Goal: Contribute content: Add original content to the website for others to see

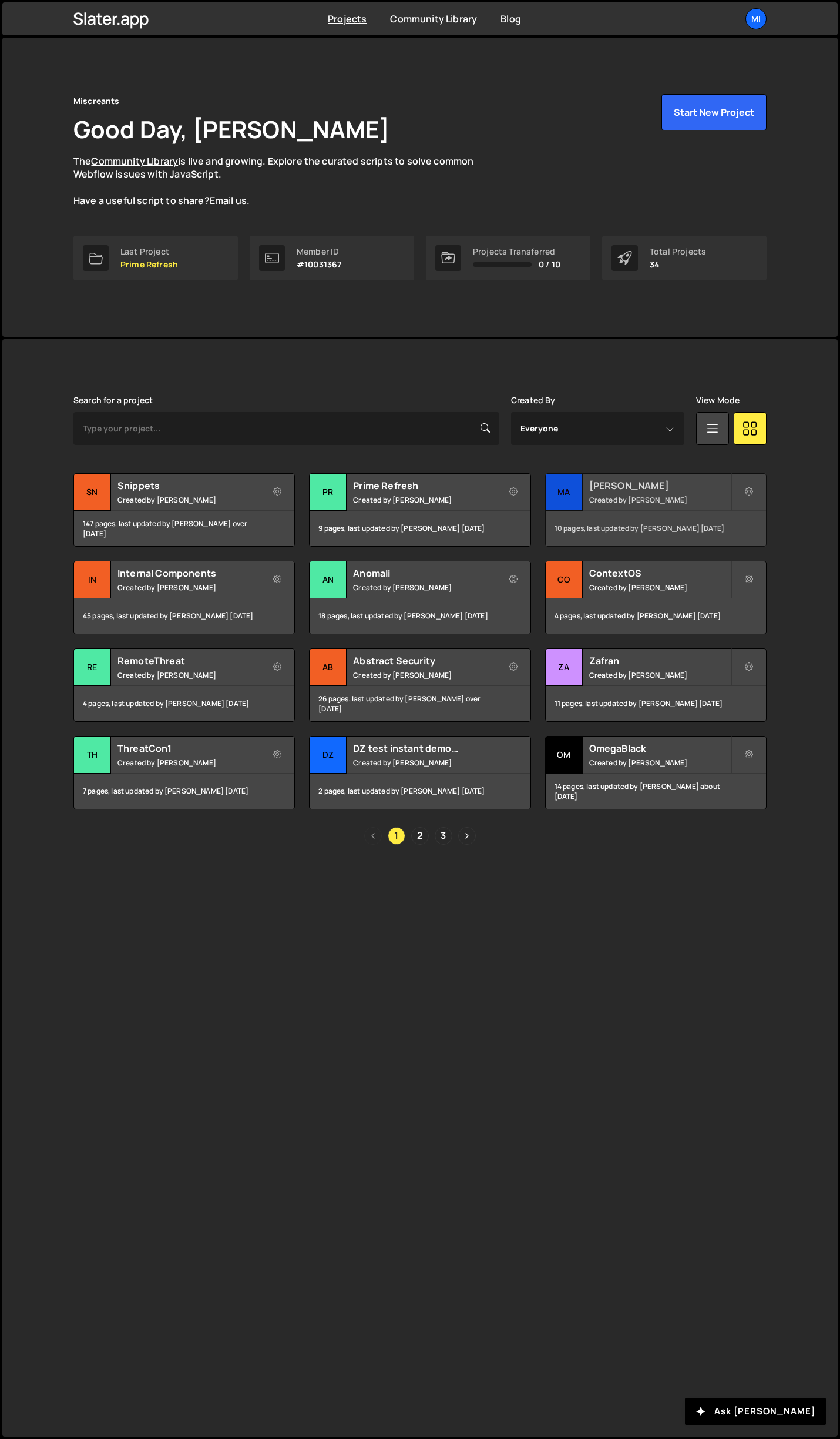
click at [679, 490] on h2 "[PERSON_NAME]" at bounding box center [660, 485] width 142 height 13
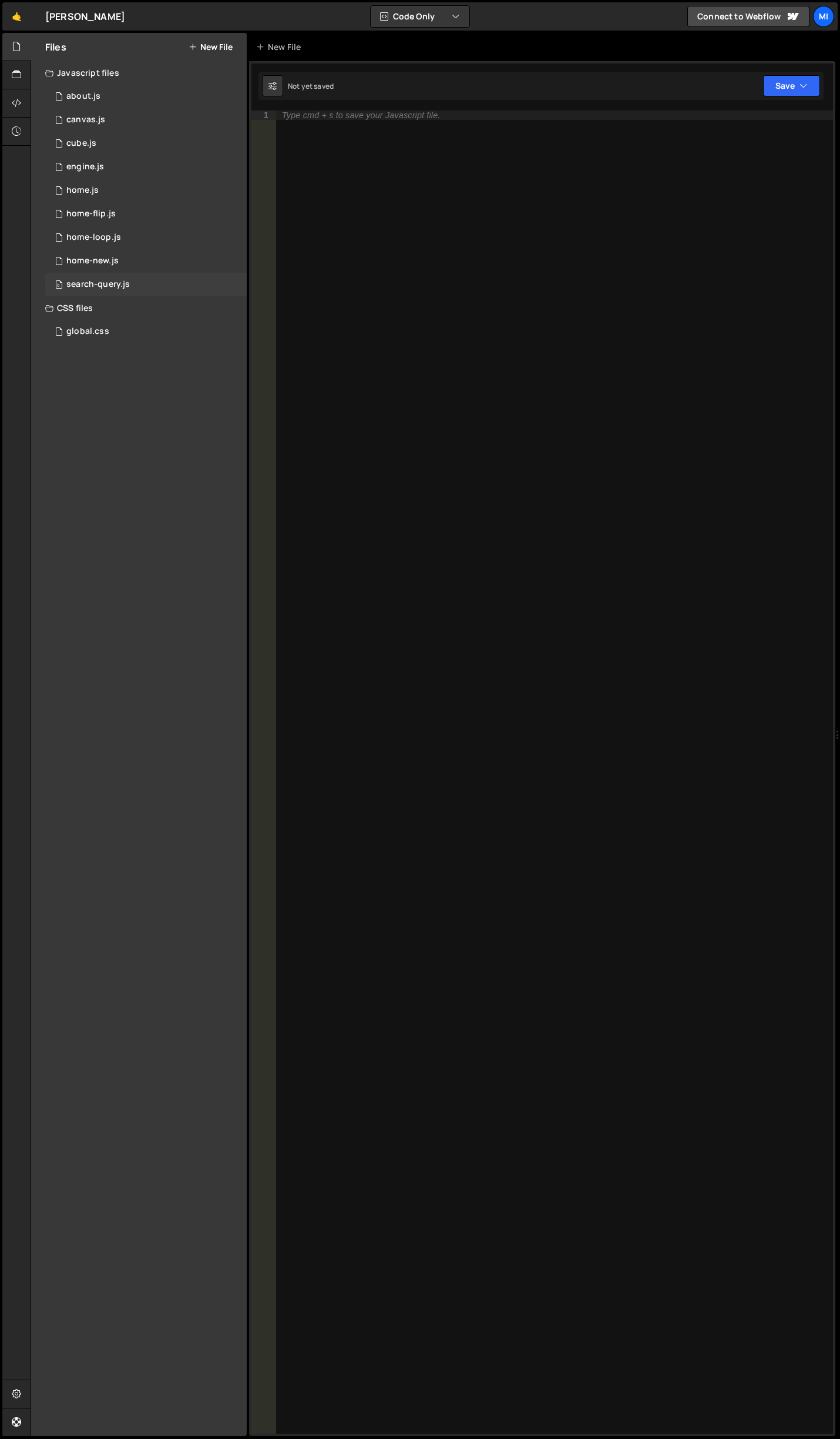
click at [127, 284] on div "search-query.js" at bounding box center [98, 284] width 63 height 10
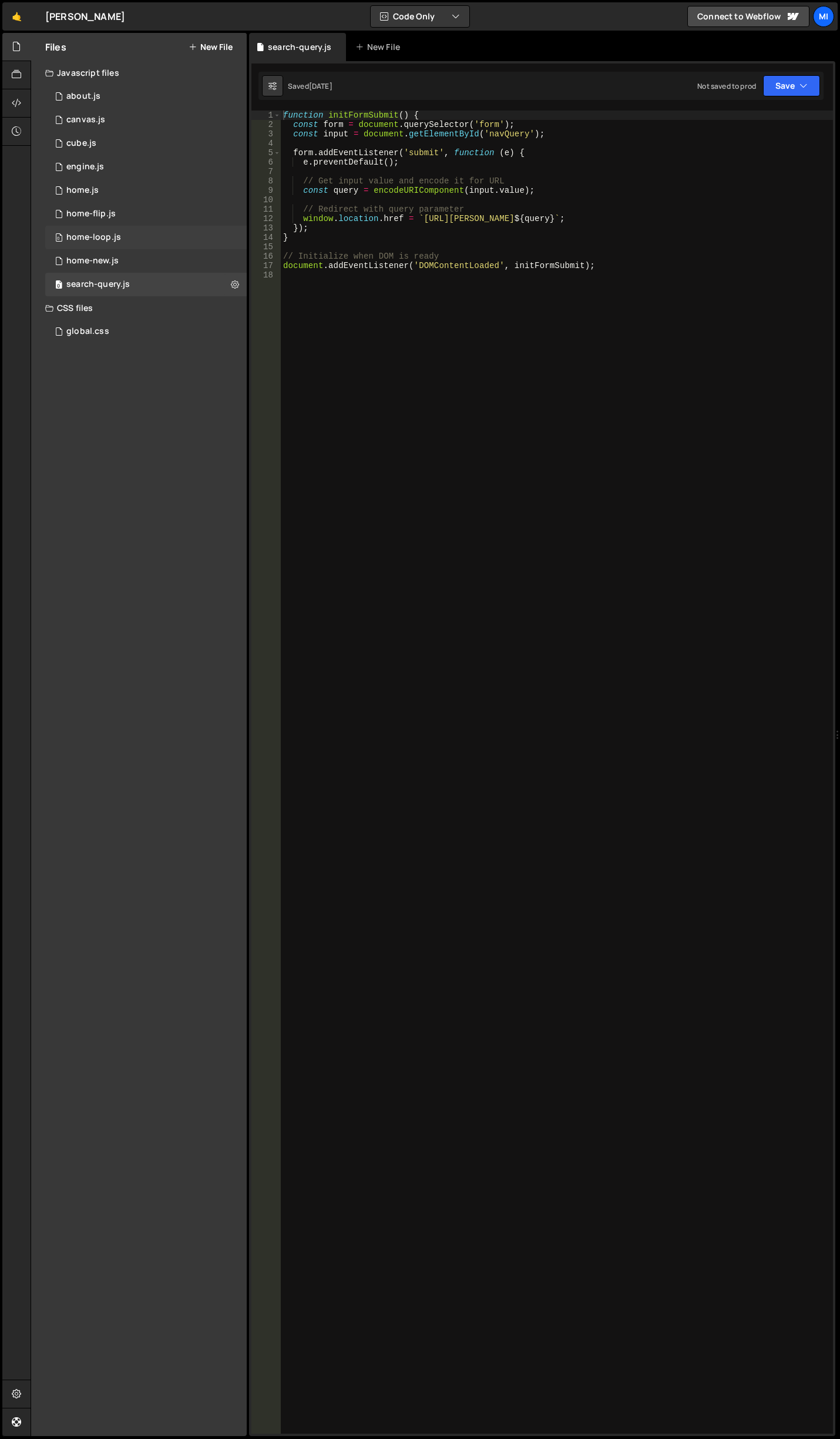
click at [130, 246] on div "0 home-loop.js 0" at bounding box center [145, 237] width 202 height 23
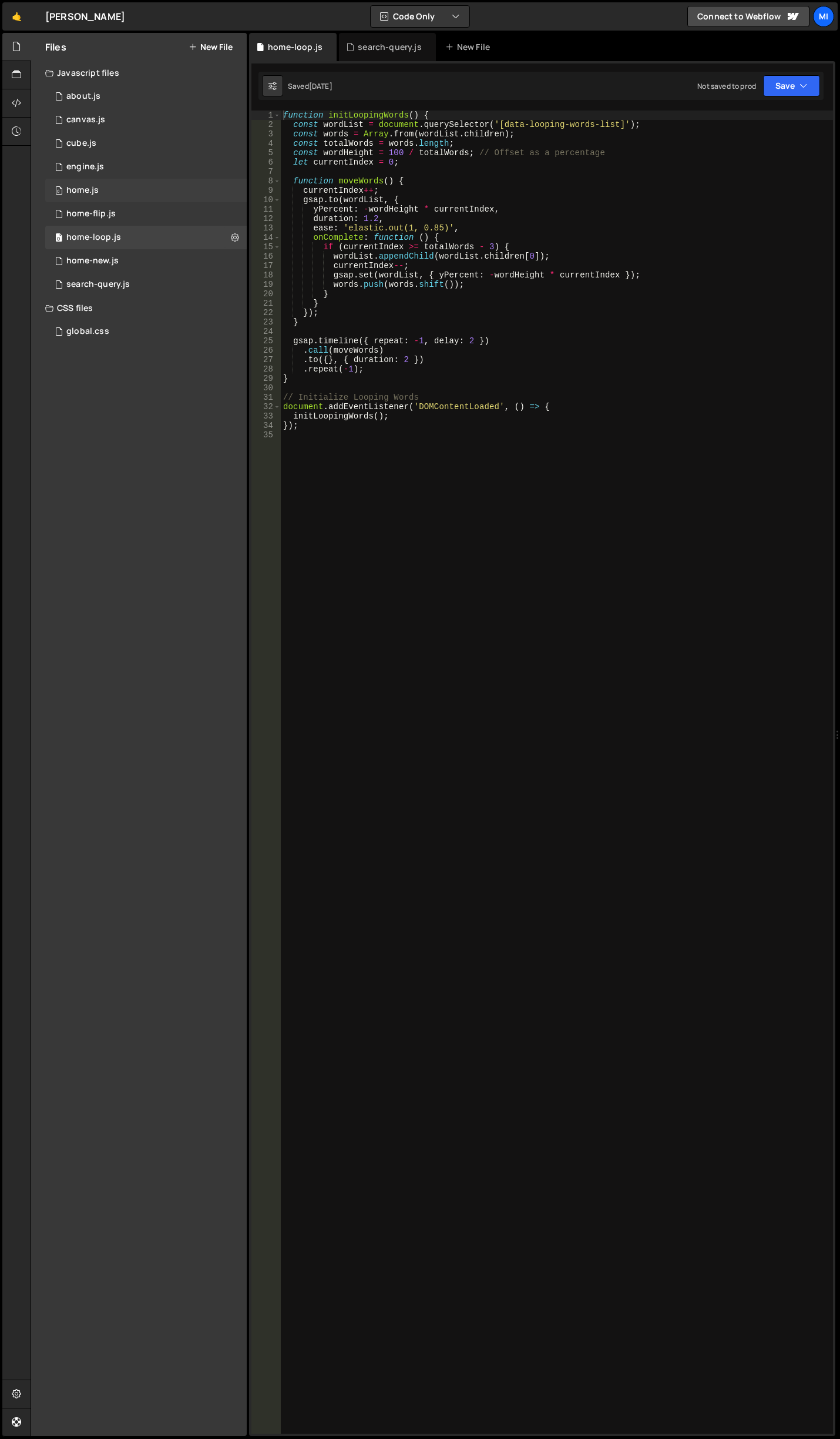
click at [122, 195] on div "0 home.js 0" at bounding box center [145, 191] width 202 height 23
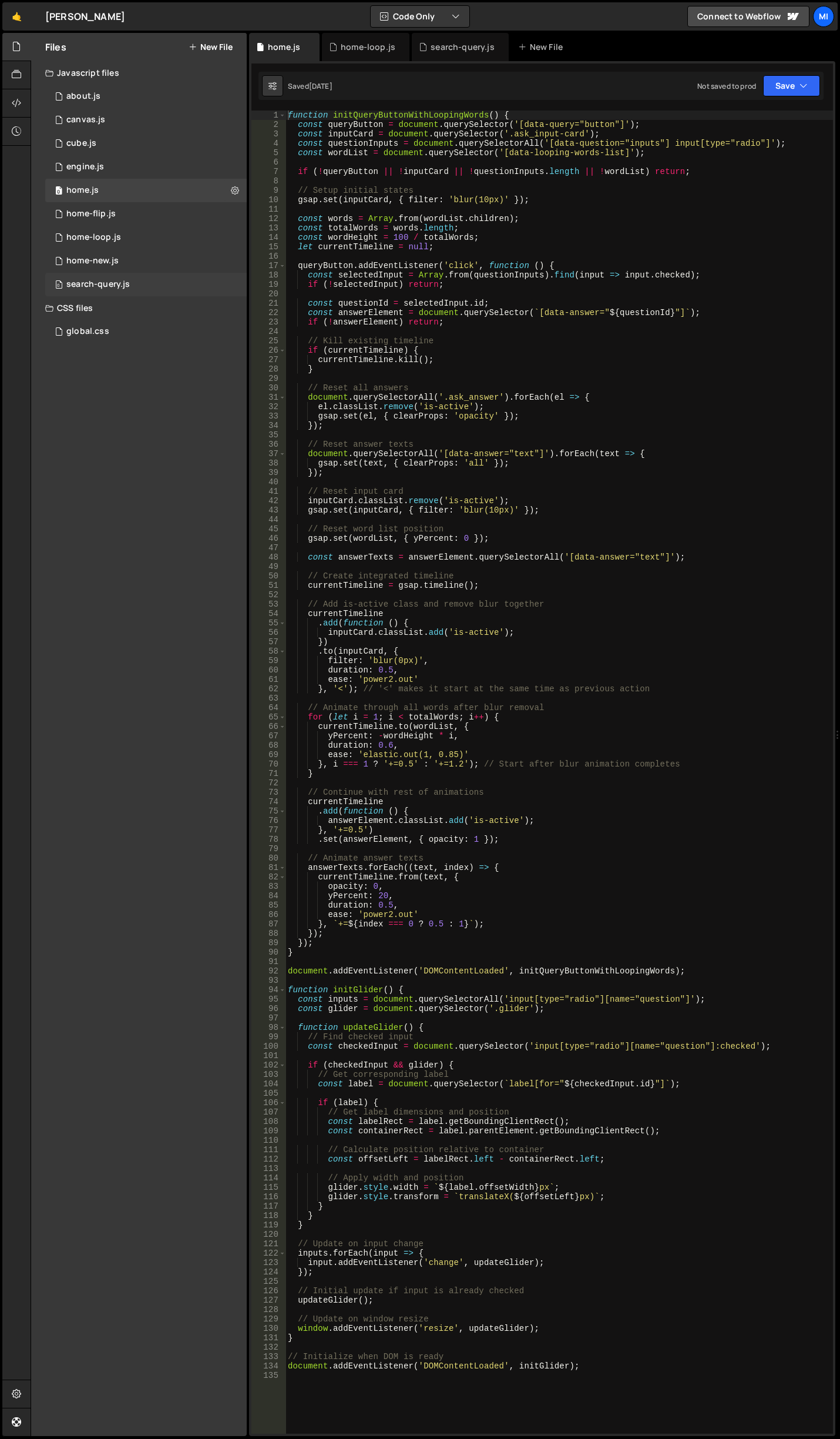
click at [118, 285] on div "search-query.js" at bounding box center [98, 284] width 63 height 10
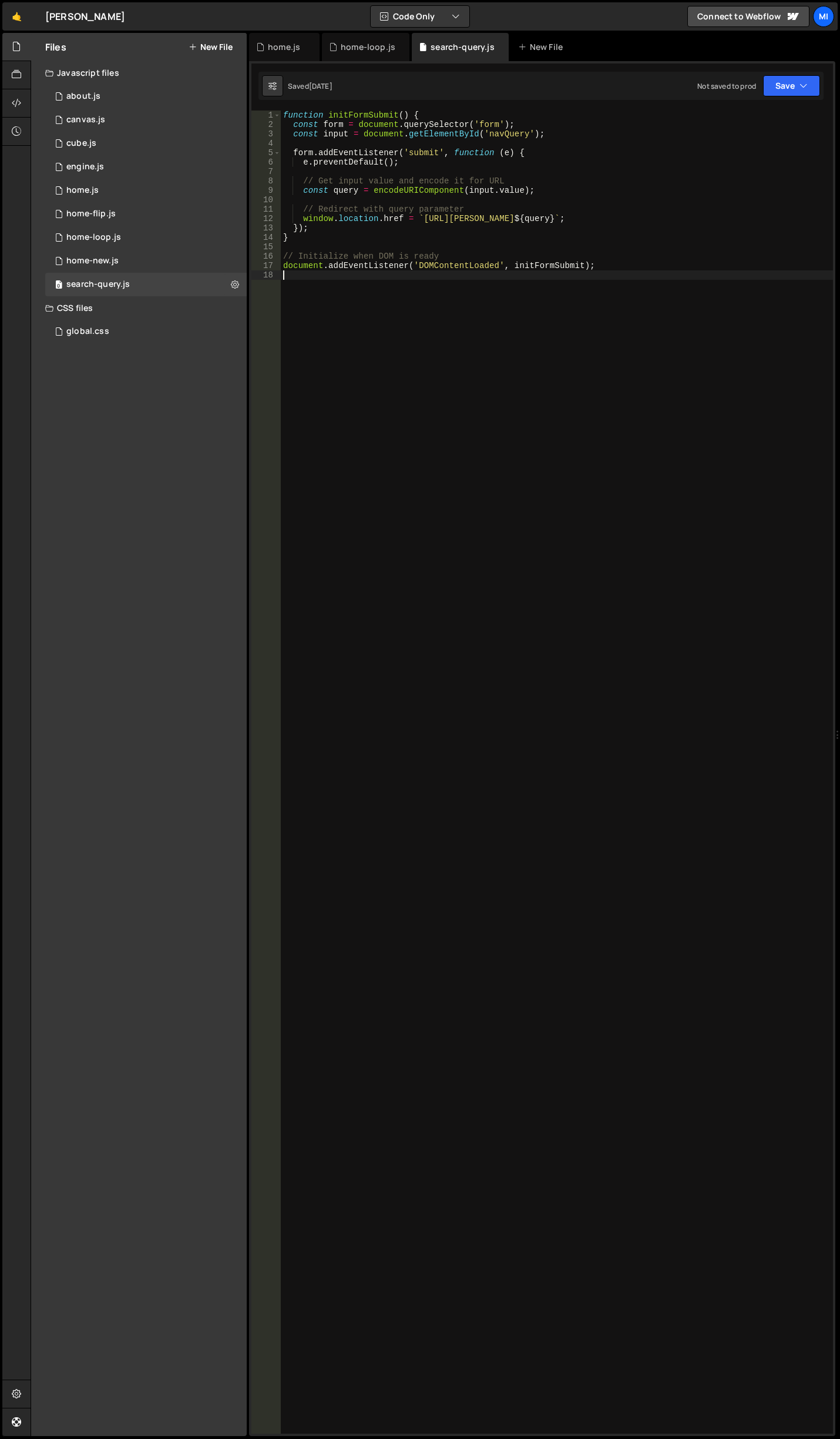
drag, startPoint x: 711, startPoint y: 339, endPoint x: 63, endPoint y: 0, distance: 731.3
click at [67, 64] on div "Files New File Javascript files 0 about.js 0 0 canvas.js 0 0 cube.js 0 0 0 0 0 0" at bounding box center [436, 734] width 810 height 1403
type textarea "function initFormSubmit() { const form = document.querySelector('form');"
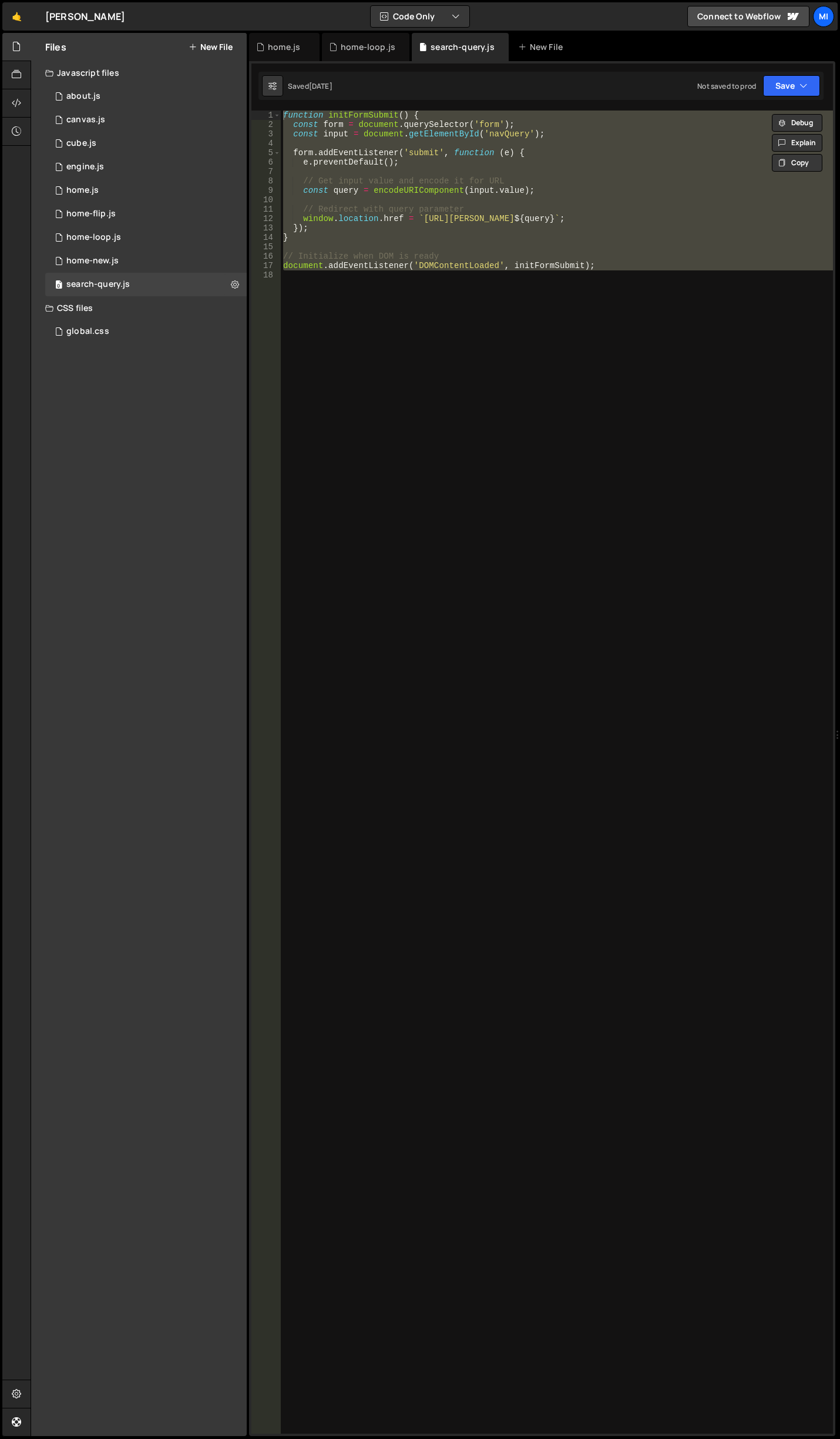
click at [513, 523] on div "function initFormSubmit ( ) { const form = document . querySelector ( 'form' ) …" at bounding box center [557, 772] width 552 height 1323
paste textarea
type textarea "document.addEventListener('DOMContentLoaded', initFormSubmit);"
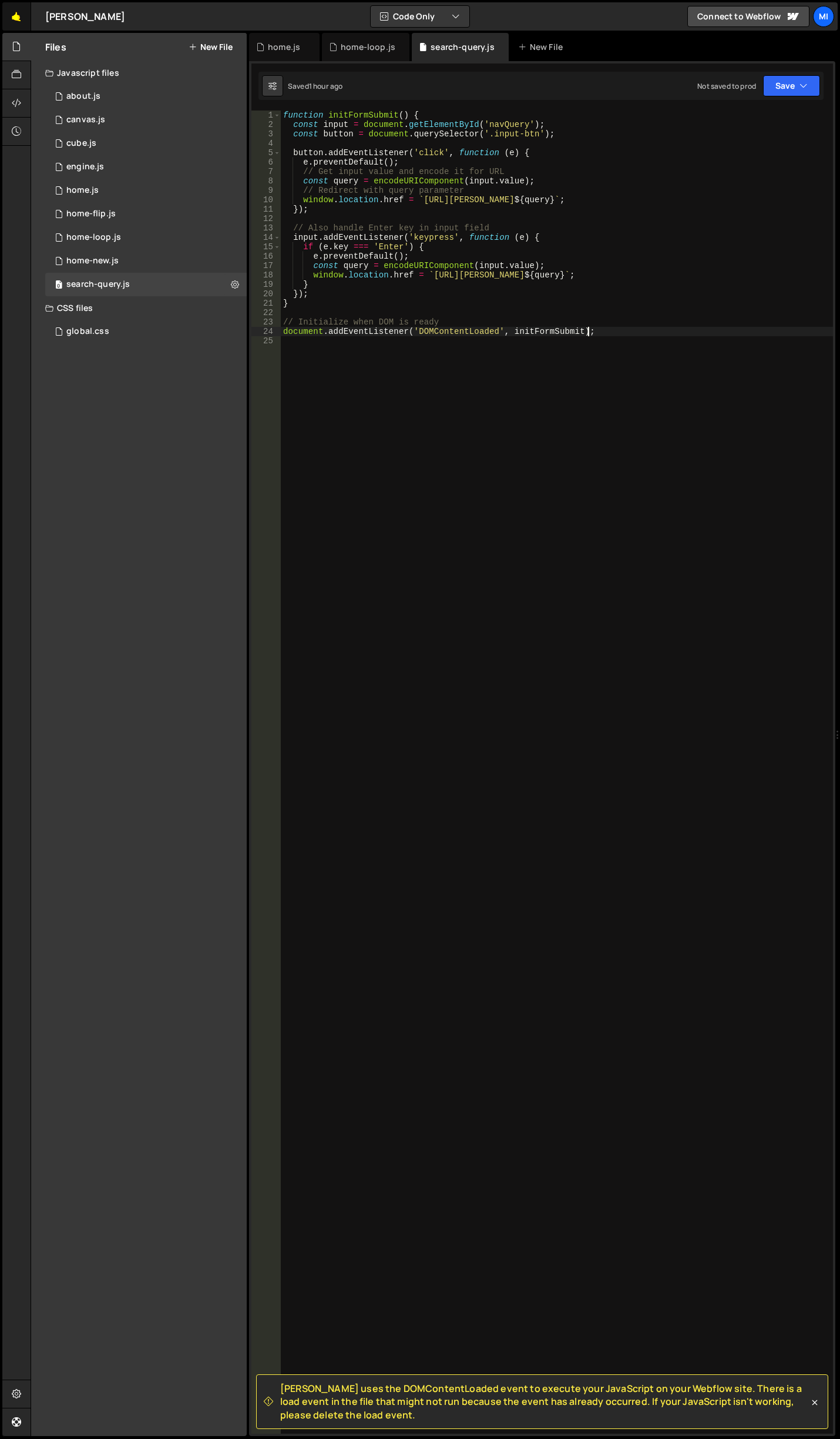
click at [15, 21] on link "🤙" at bounding box center [17, 17] width 29 height 28
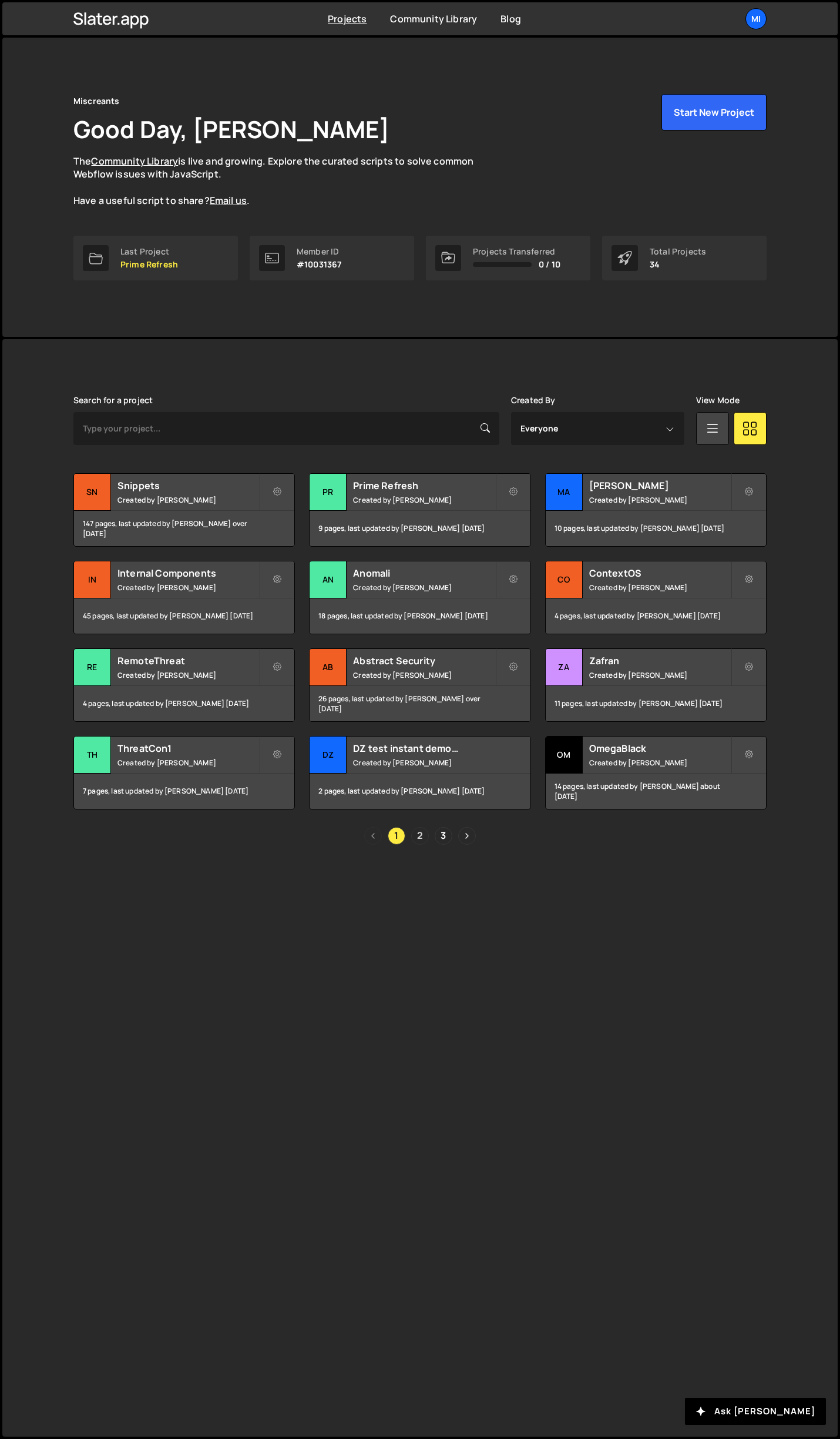
click at [417, 829] on link "2" at bounding box center [420, 835] width 18 height 18
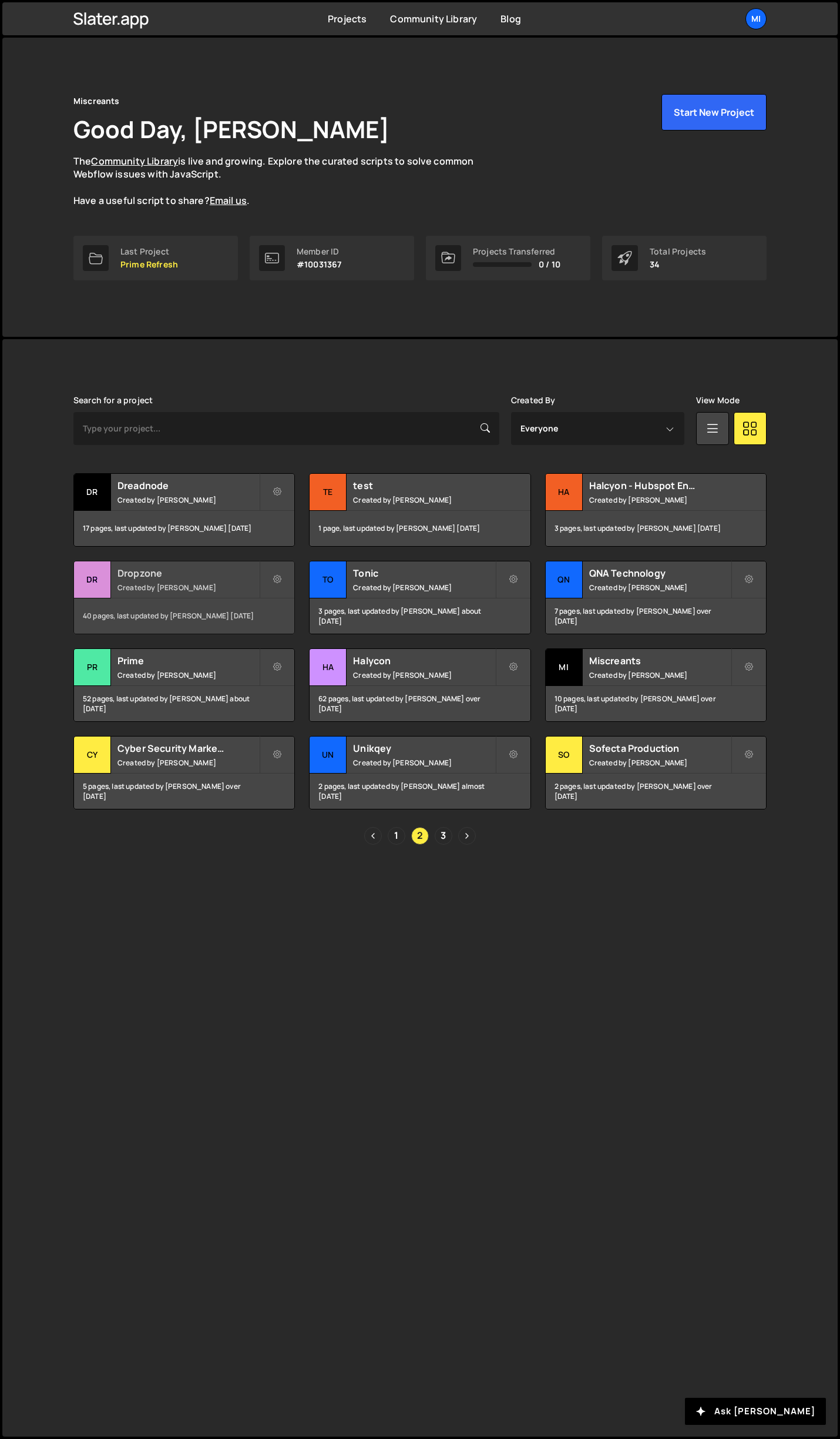
click at [245, 561] on div "Dropzone Created by Jarek Kowalczyk" at bounding box center [184, 579] width 220 height 36
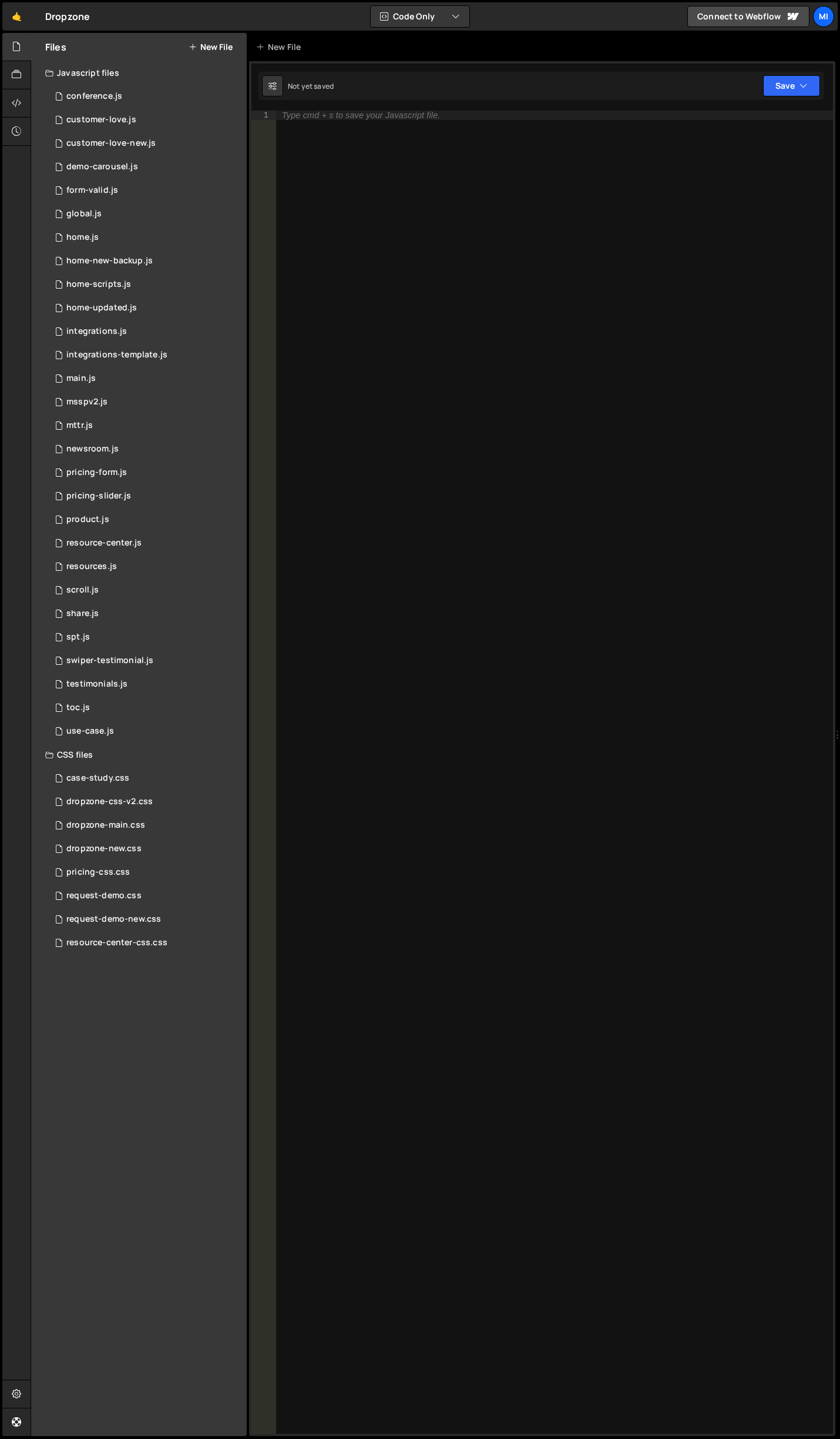
click at [209, 48] on button "New File" at bounding box center [210, 47] width 44 height 9
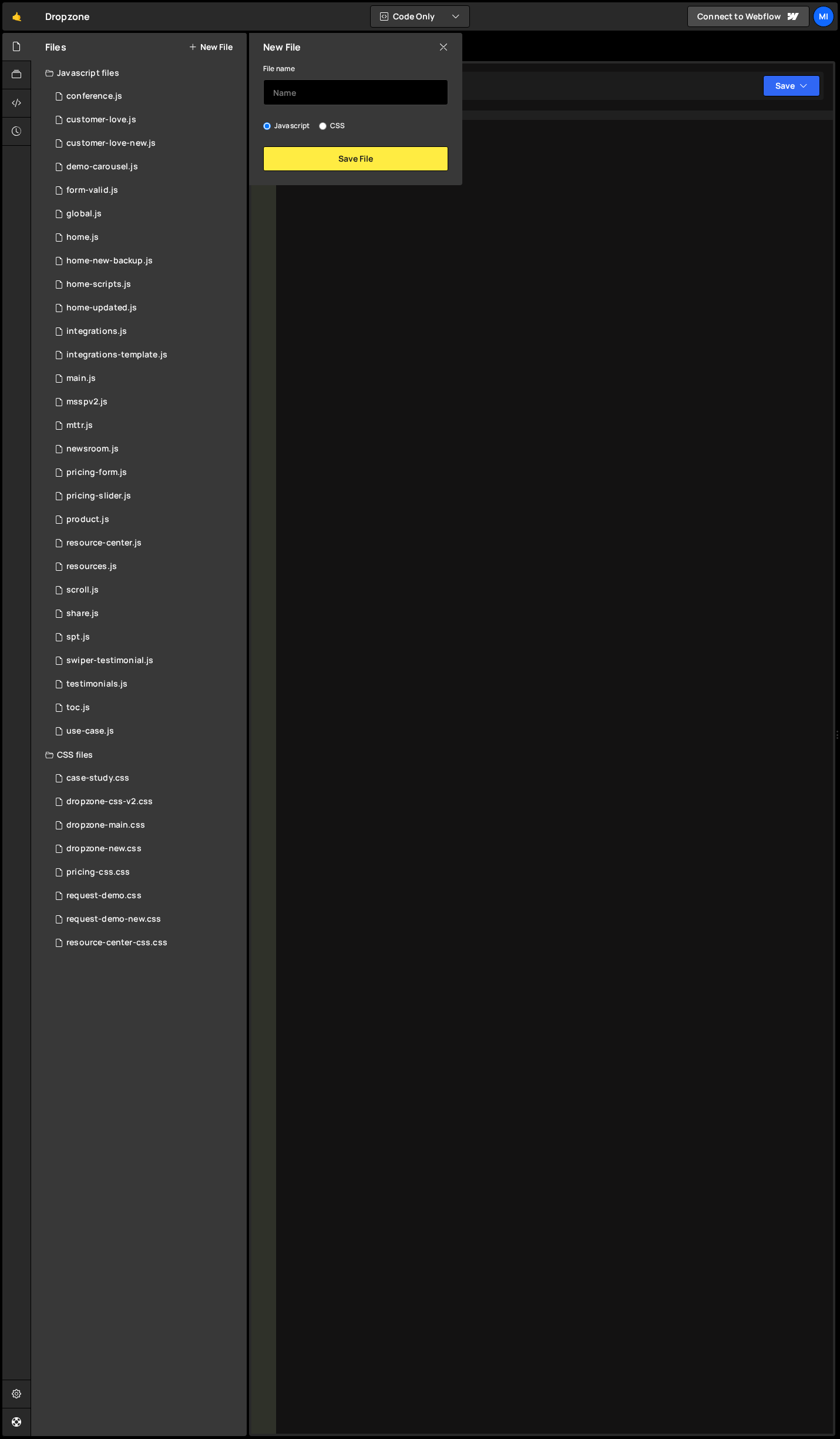
drag, startPoint x: 304, startPoint y: 94, endPoint x: 309, endPoint y: 94, distance: 5.0
click at [304, 94] on input "text" at bounding box center [356, 92] width 185 height 26
type input "integrations-filter"
click at [365, 155] on button "Save File" at bounding box center [356, 158] width 185 height 25
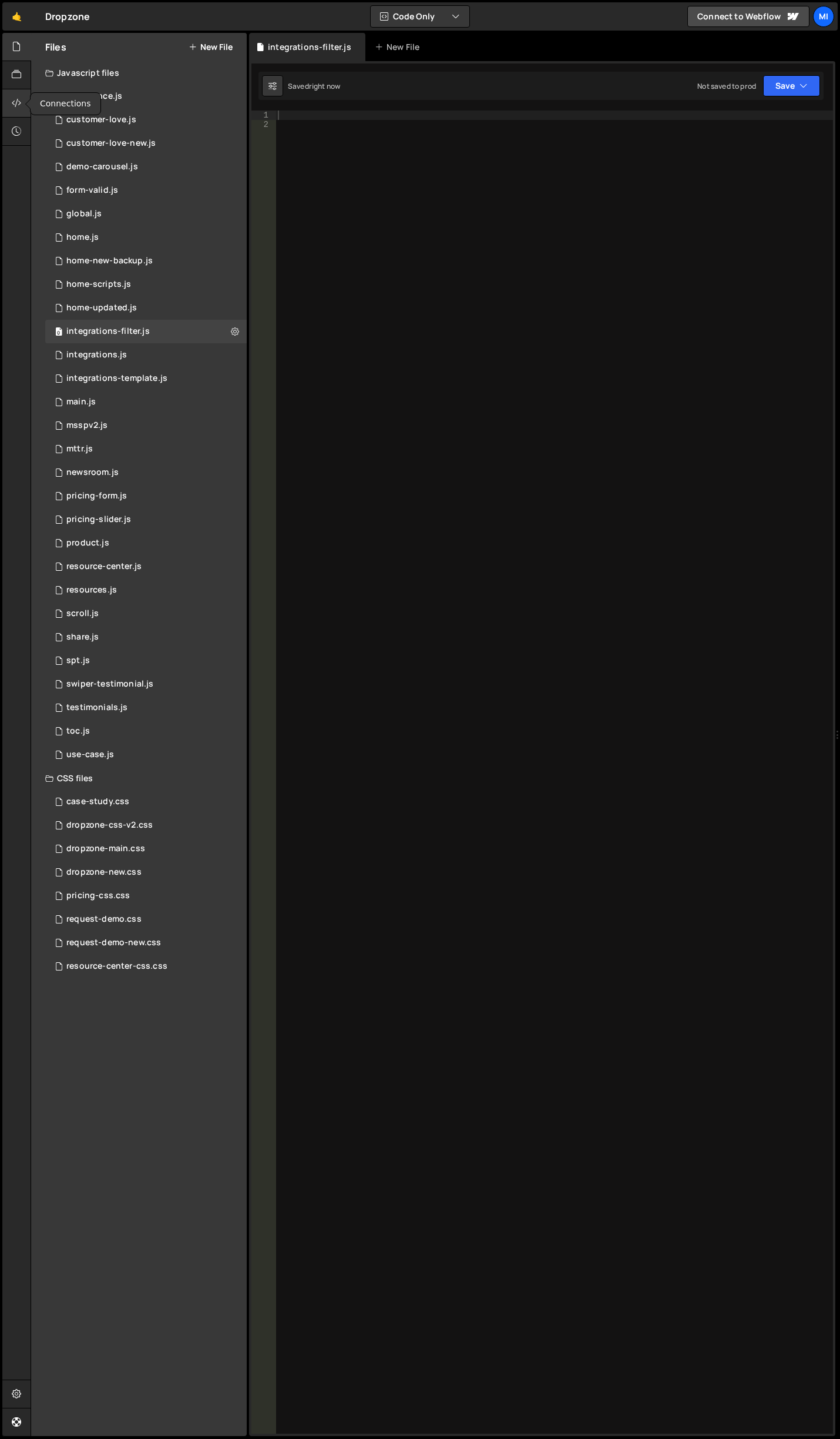
click at [13, 102] on icon at bounding box center [16, 102] width 9 height 13
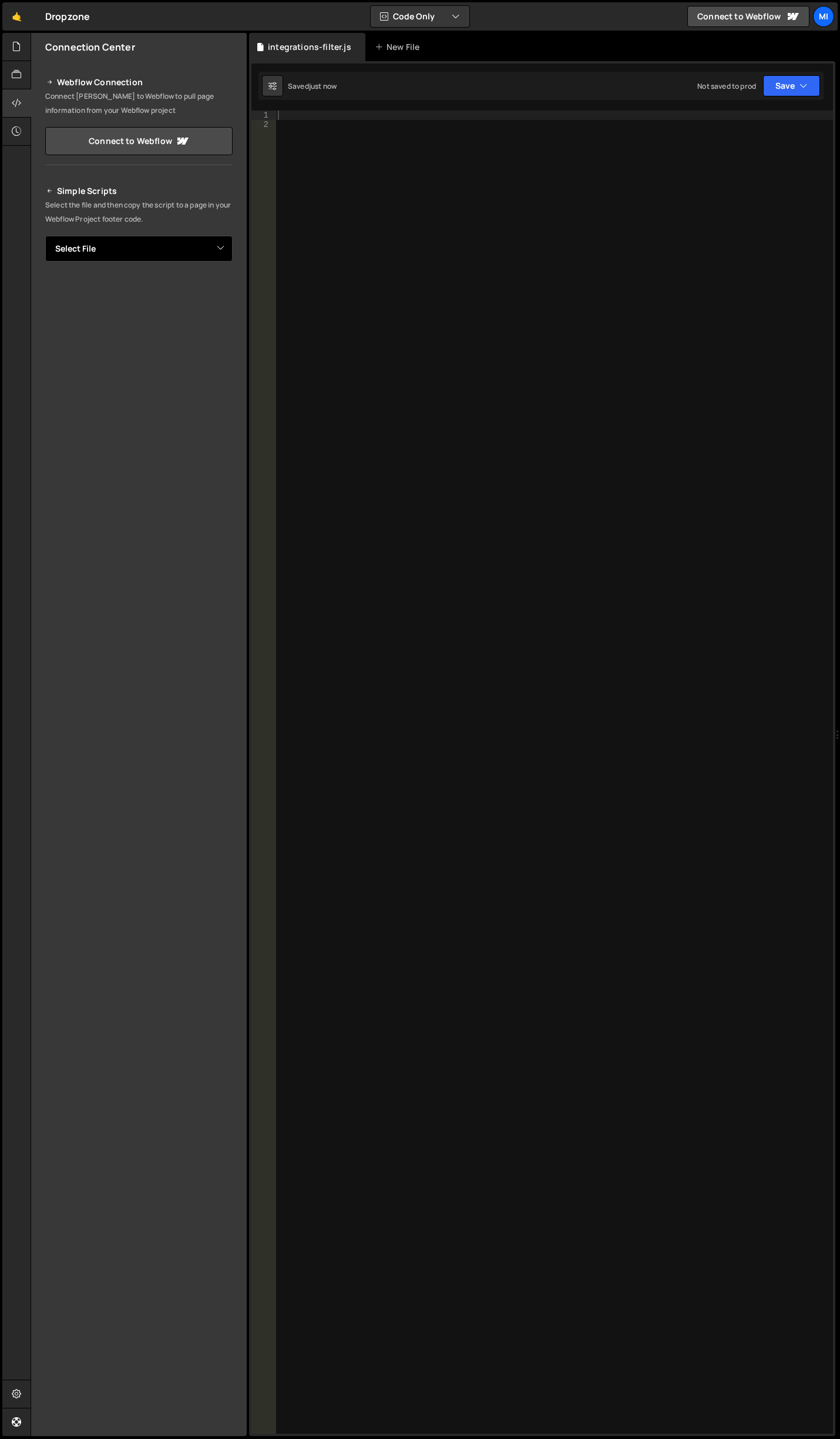
click at [225, 248] on select "Select File conference.js customer-love.js customer-love-new.js demo-carousel.j…" at bounding box center [139, 248] width 187 height 26
select select "47679"
click at [45, 236] on select "Select File conference.js customer-love.js customer-love-new.js demo-carousel.j…" at bounding box center [139, 248] width 187 height 26
click at [230, 292] on button "Button group with nested dropdown" at bounding box center [224, 289] width 17 height 25
click at [205, 305] on link "Copy Staging js" at bounding box center [183, 311] width 97 height 17
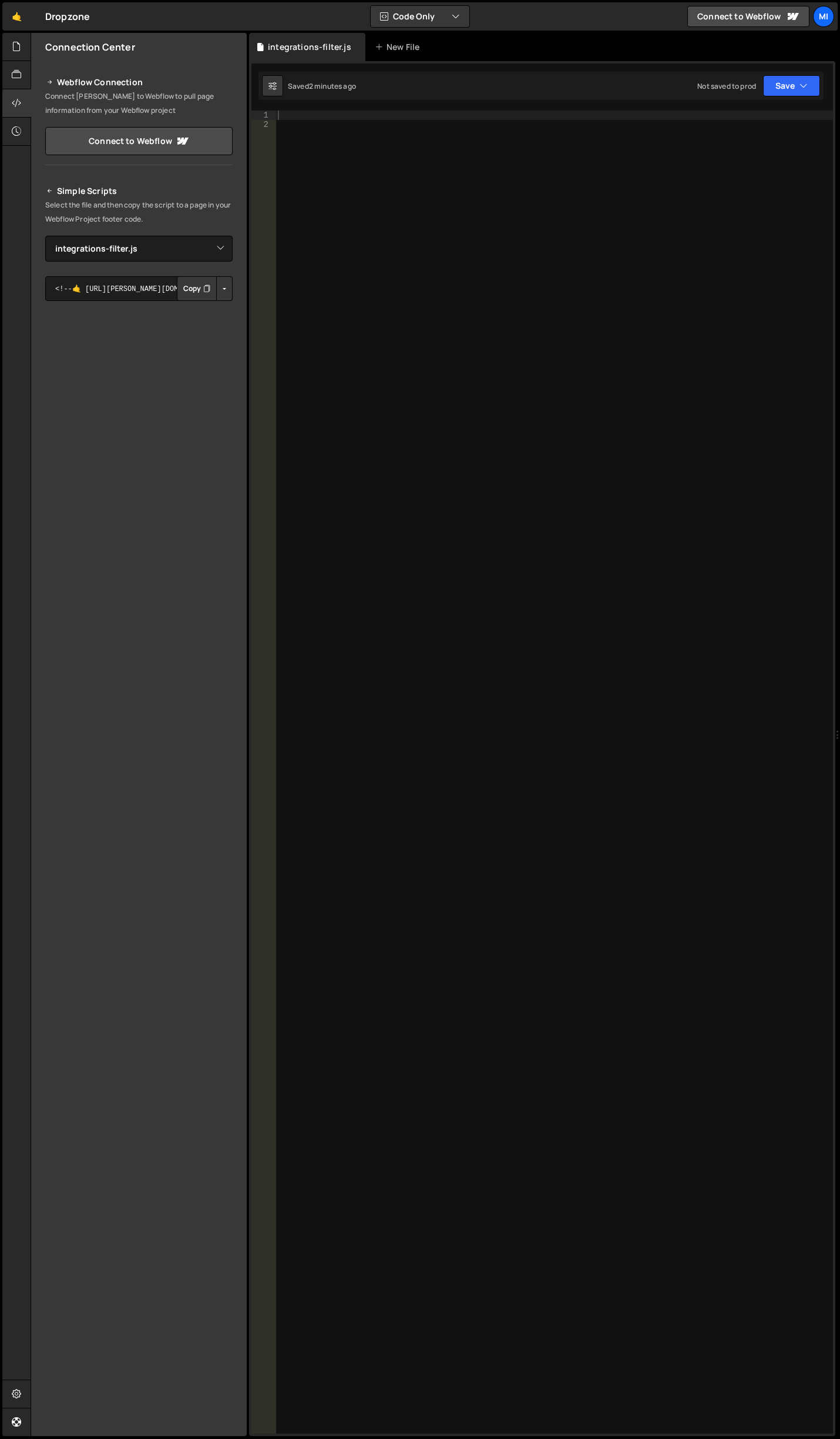
click at [503, 285] on div at bounding box center [554, 781] width 558 height 1342
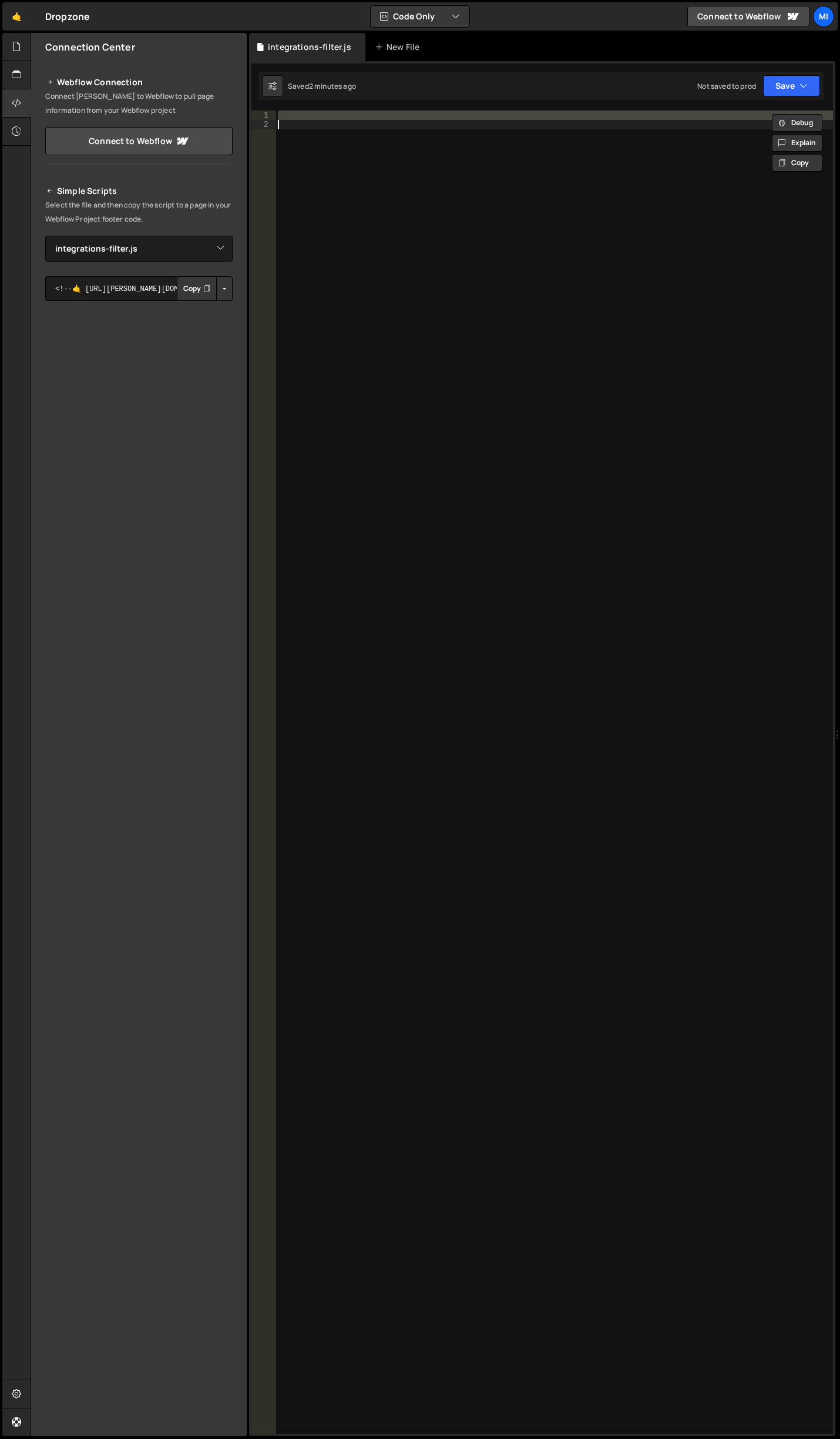
paste textarea "}"
type textarea "}"
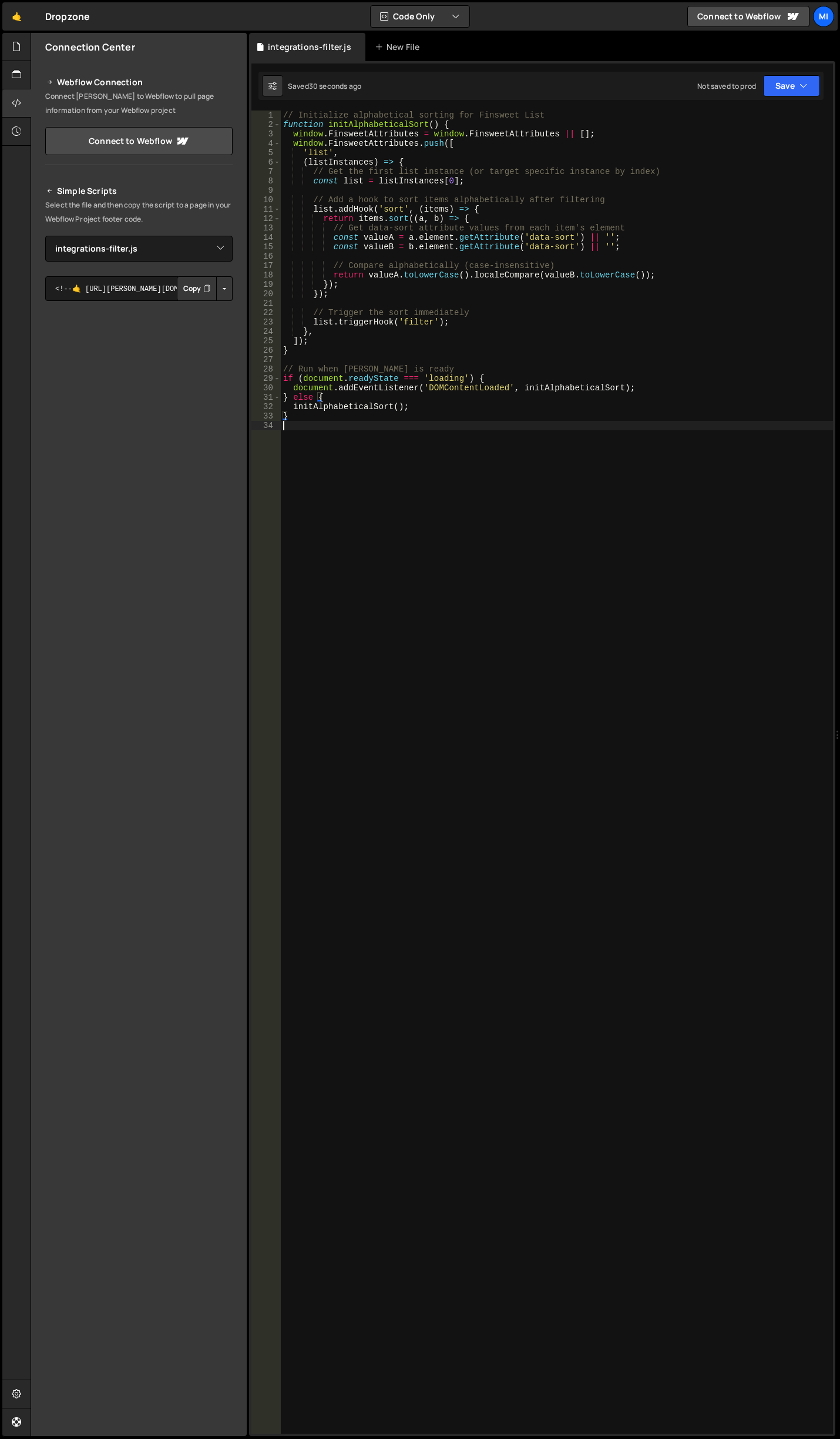
click at [560, 503] on div "// Initialize alphabetical sorting for Finsweet List function initAlphabeticalS…" at bounding box center [557, 781] width 552 height 1342
click at [645, 330] on div "// Initialize alphabetical sorting for Finsweet List function initAlphabeticalS…" at bounding box center [557, 781] width 552 height 1342
type textarea "},"
drag, startPoint x: 422, startPoint y: 542, endPoint x: 434, endPoint y: 510, distance: 34.2
click at [422, 542] on div "// Initialize alphabetical sorting for Finsweet List function initAlphabeticalS…" at bounding box center [557, 781] width 552 height 1342
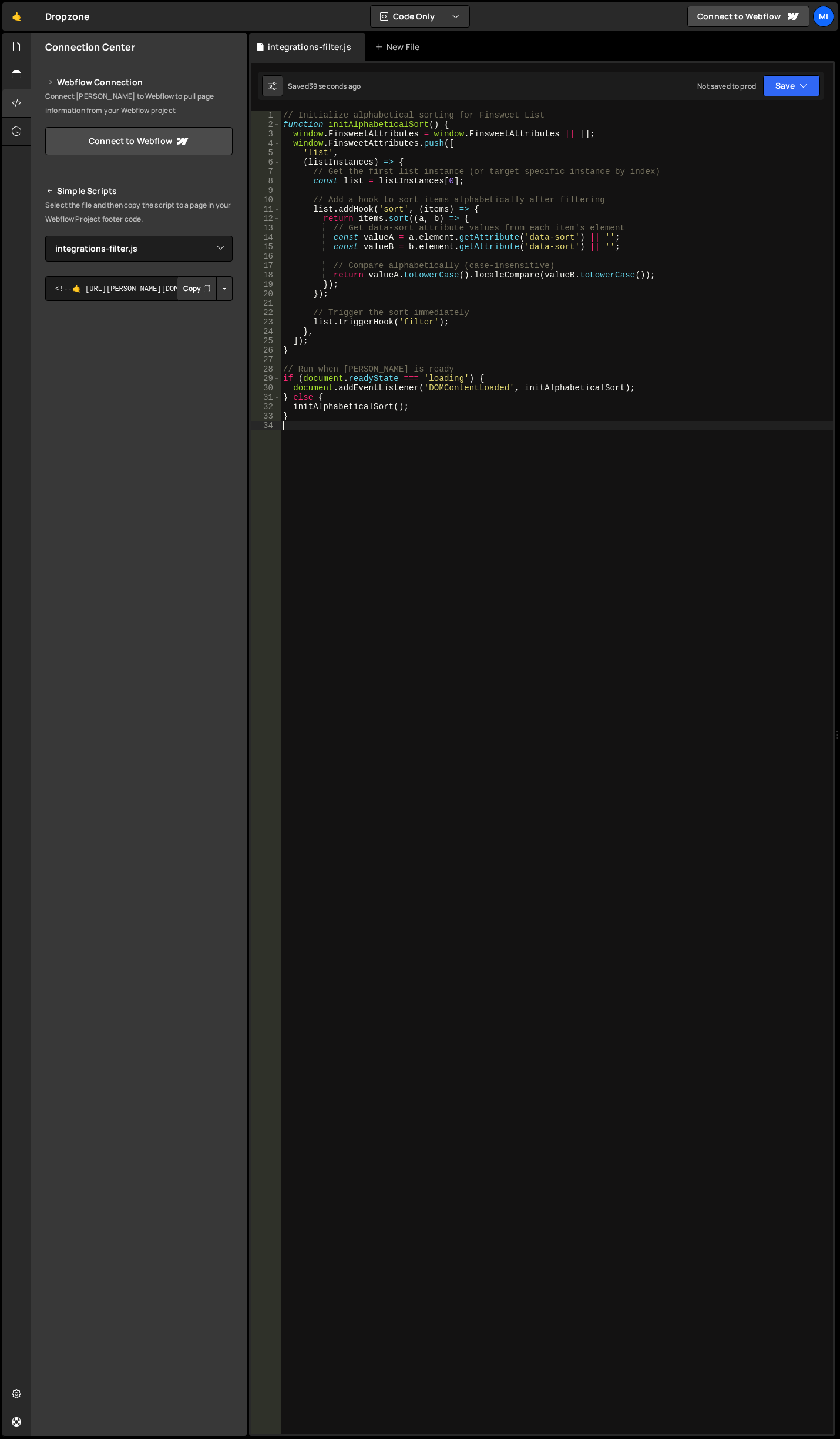
click at [571, 300] on div "// Initialize alphabetical sorting for Finsweet List function initAlphabeticalS…" at bounding box center [557, 781] width 552 height 1342
click at [575, 512] on div "// Initialize alphabetical sorting for Finsweet List function initAlphabeticalS…" at bounding box center [557, 781] width 552 height 1342
type textarea "}"
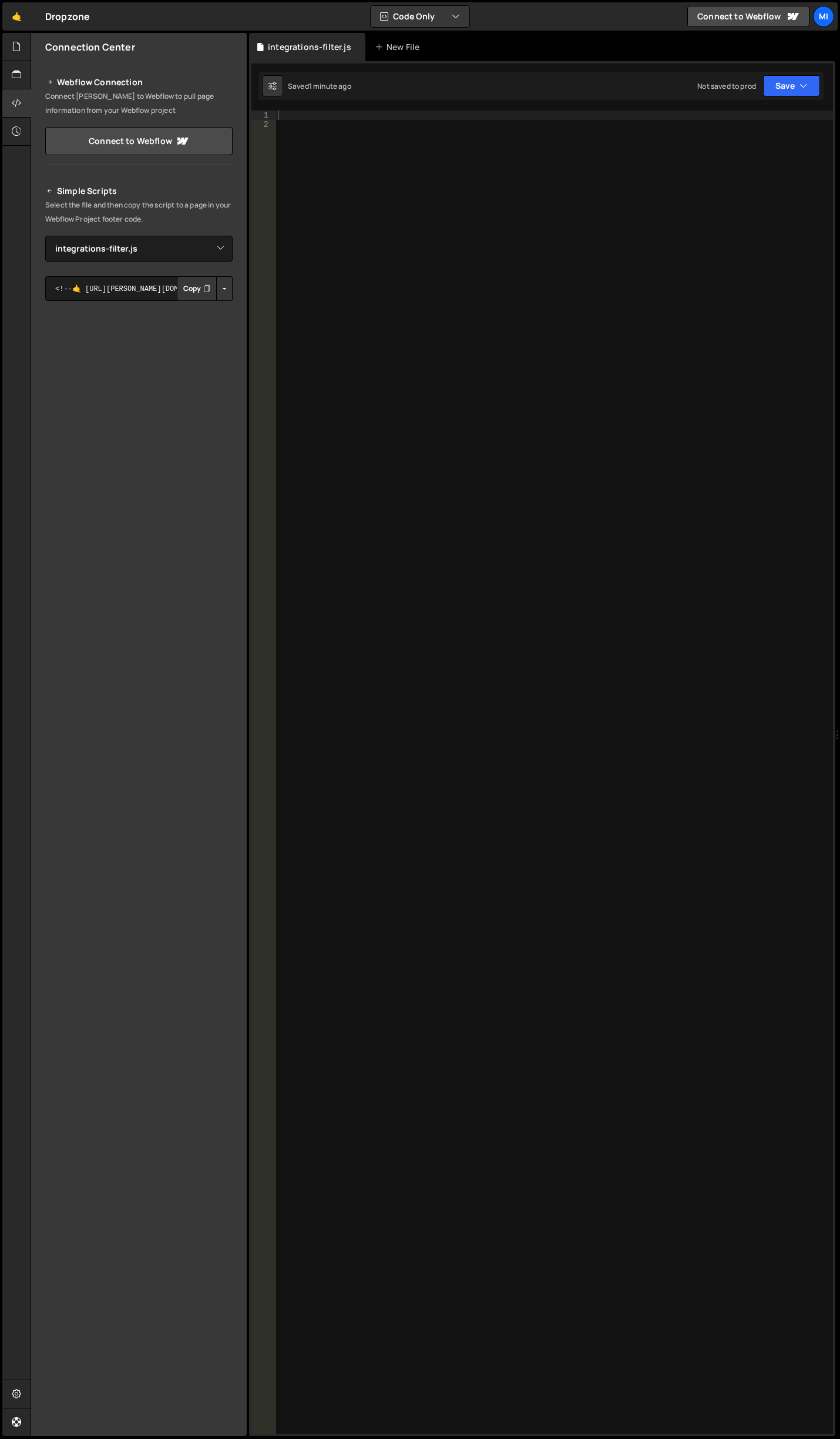
click at [612, 445] on div at bounding box center [554, 781] width 558 height 1342
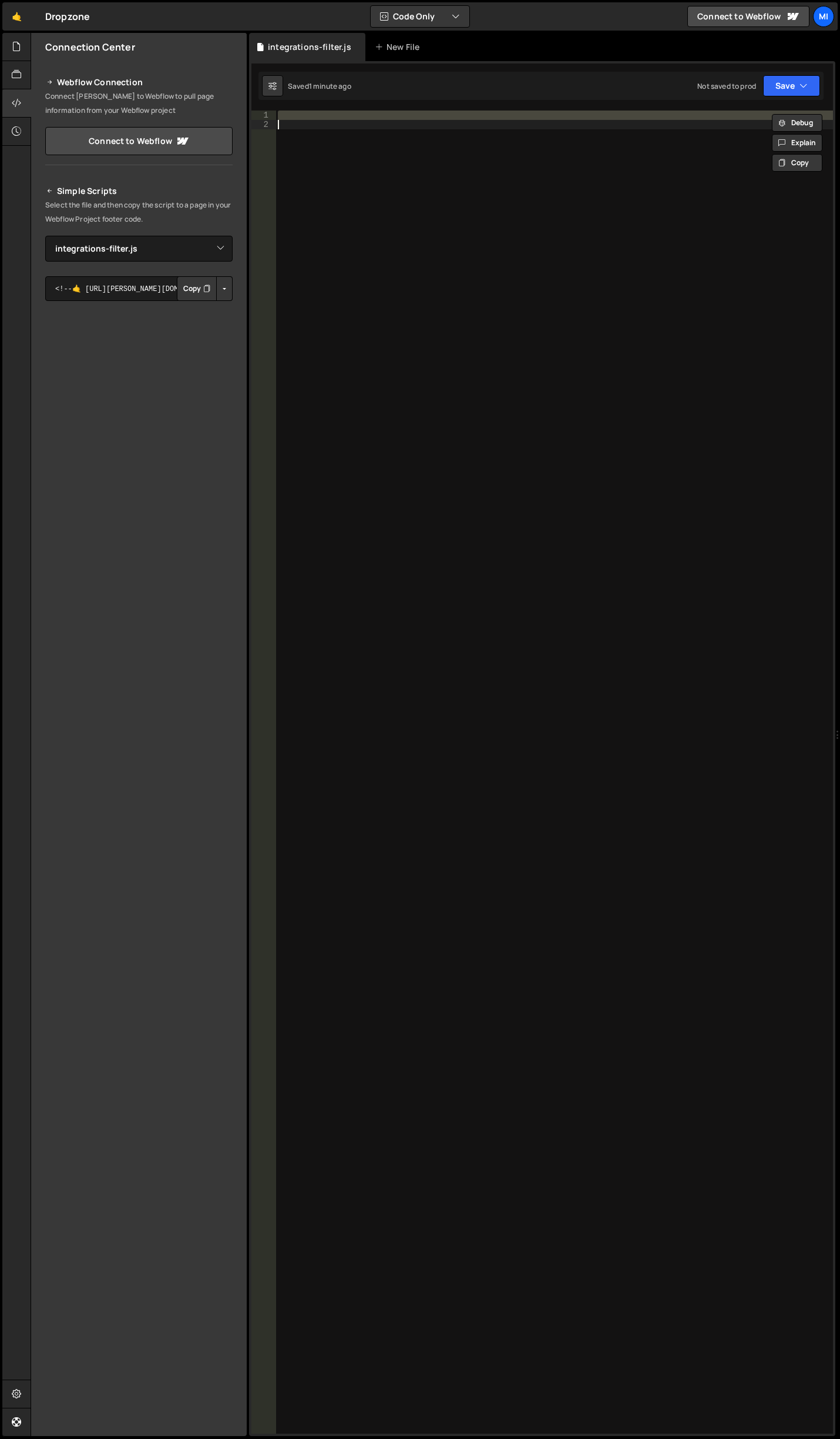
paste textarea "}"
type textarea "}"
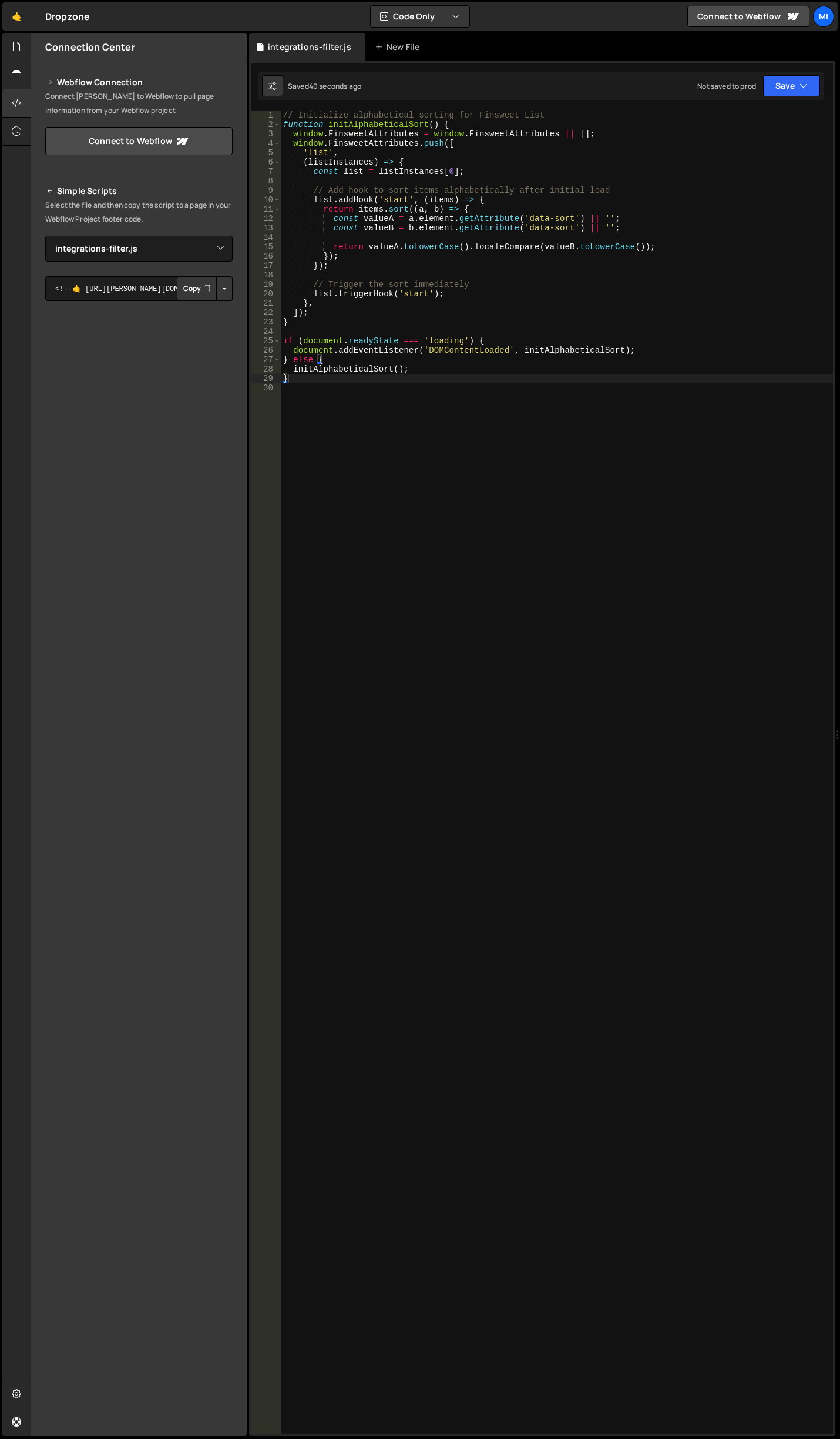
click at [523, 402] on div "// Initialize alphabetical sorting for Finsweet List function initAlphabeticalS…" at bounding box center [557, 781] width 552 height 1342
click at [495, 281] on div "// Initialize alphabetical sorting for Finsweet List function initAlphabeticalS…" at bounding box center [557, 781] width 552 height 1342
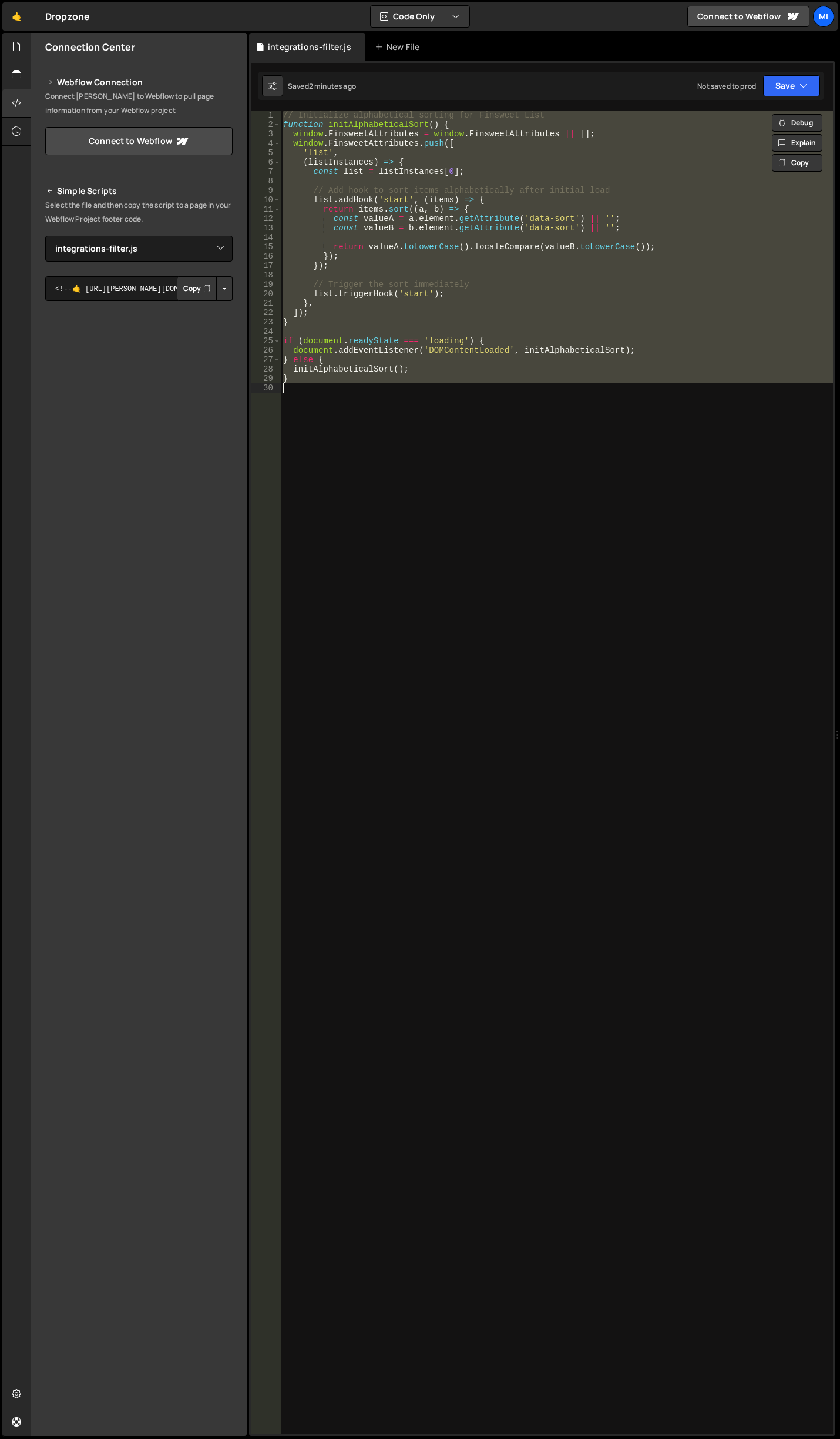
click at [581, 255] on div "// Initialize alphabetical sorting for Finsweet List function initAlphabeticalS…" at bounding box center [557, 772] width 552 height 1323
click at [414, 374] on div "// Initialize alphabetical sorting for Finsweet List function initAlphabeticalS…" at bounding box center [557, 772] width 552 height 1323
paste textarea "console.log('📝 Script loaded and ready');"
type textarea "console.log('📝 Script loaded and ready');"
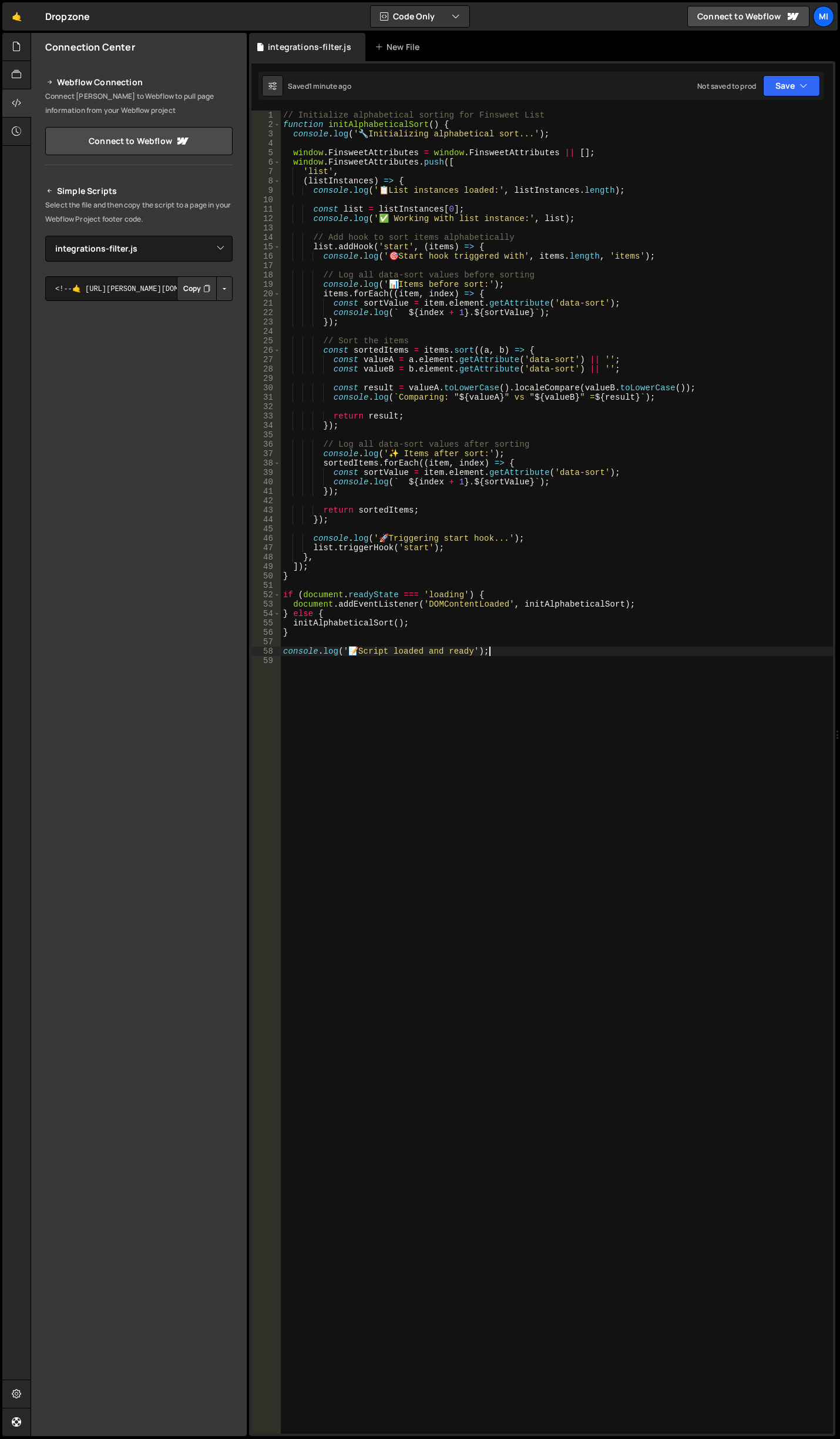
click at [601, 821] on div "// Initialize alphabetical sorting for Finsweet List function initAlphabeticalS…" at bounding box center [557, 781] width 552 height 1342
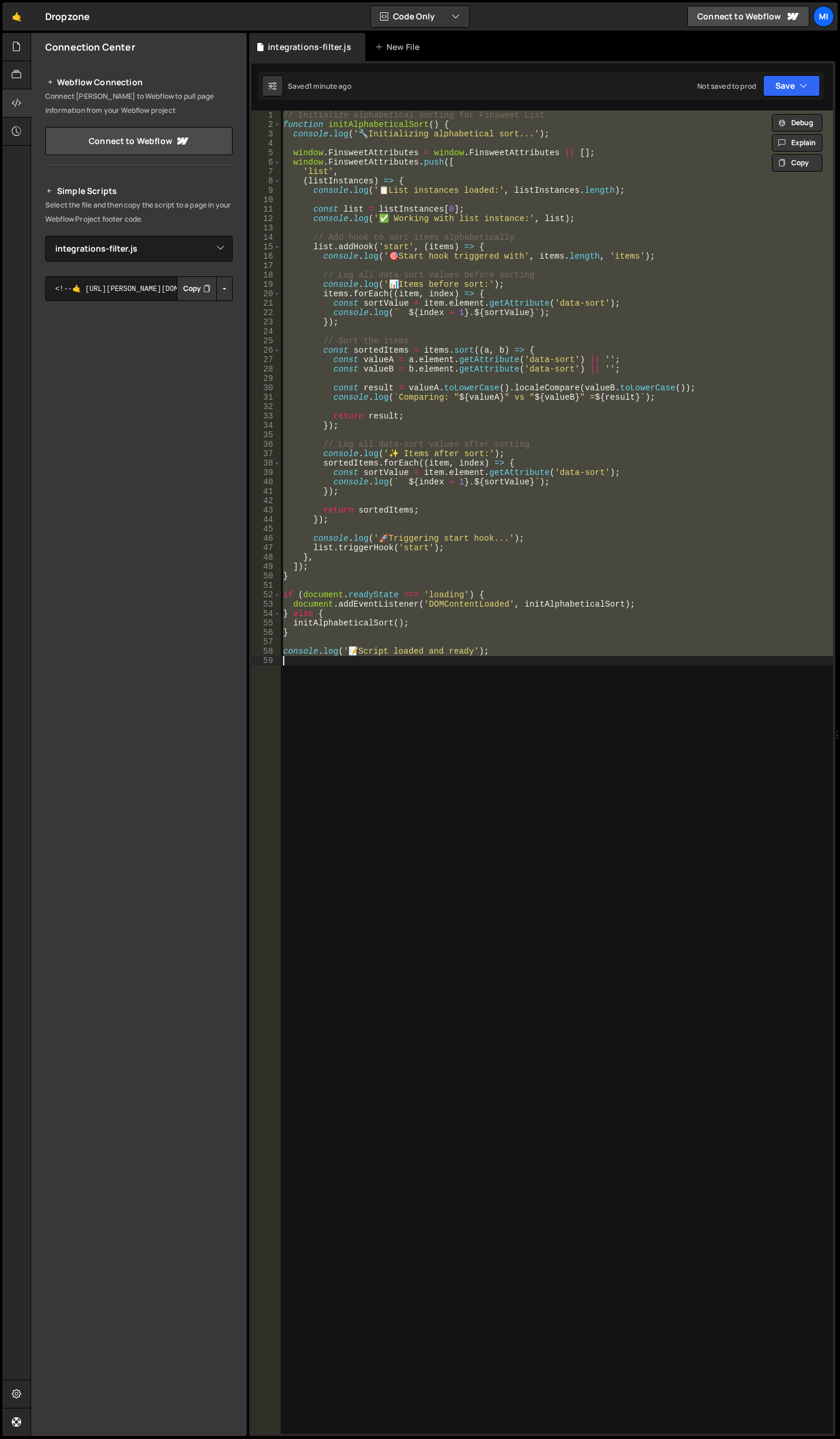
paste textarea
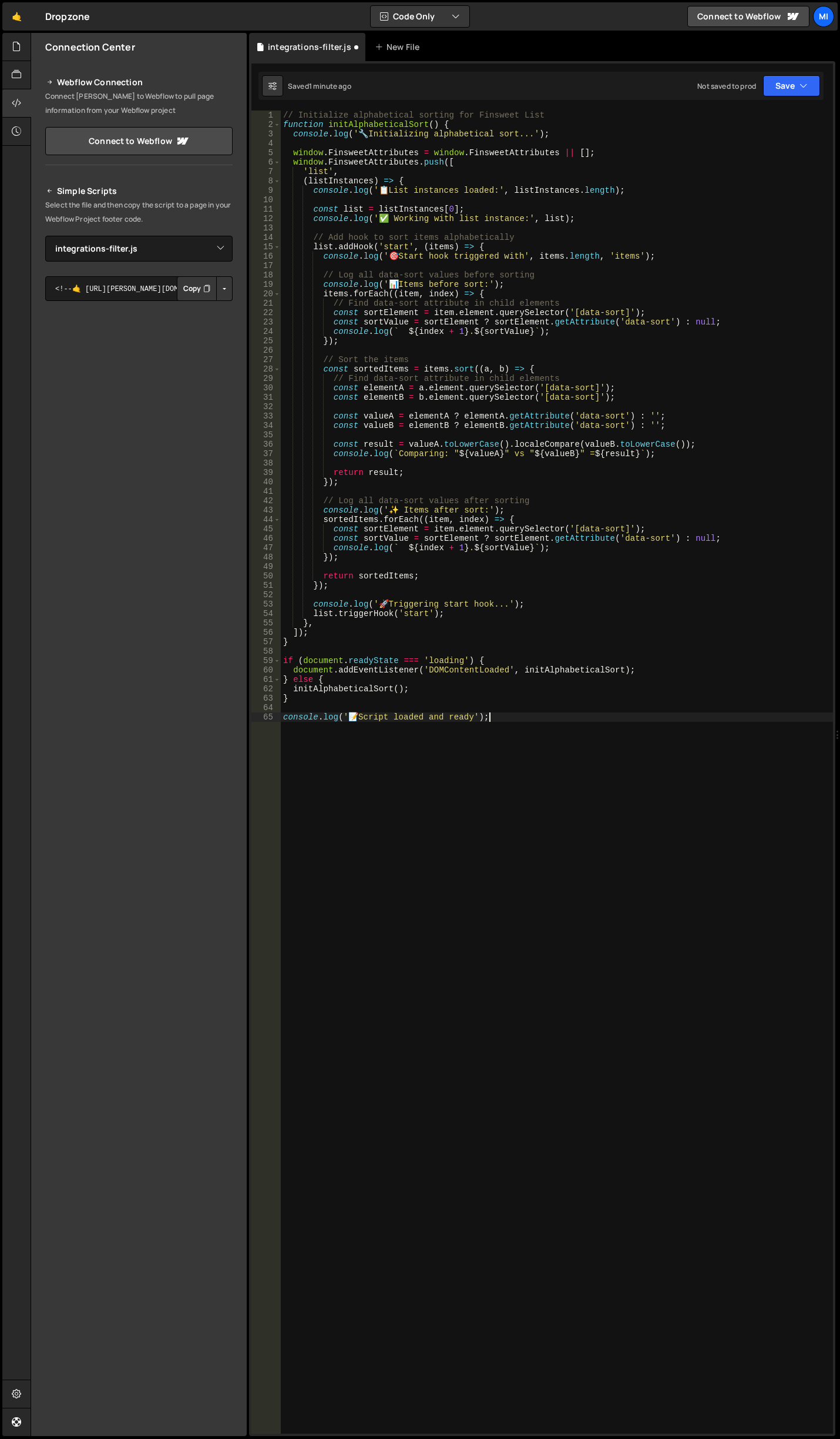
type textarea "console.log('📝 Script loaded and ready');"
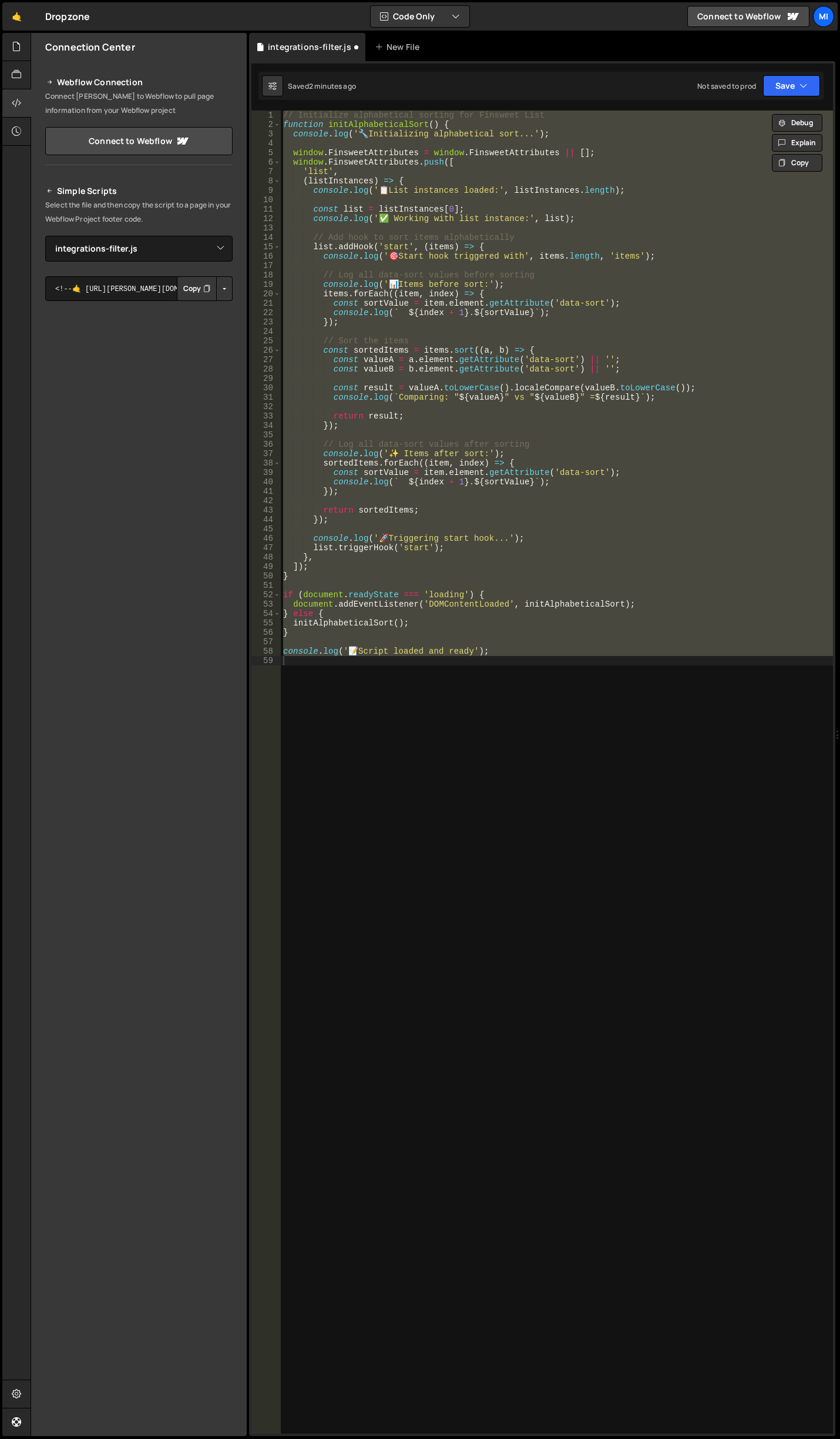
click at [608, 584] on div "// Initialize alphabetical sorting for Finsweet List function initAlphabeticalS…" at bounding box center [557, 781] width 552 height 1342
type textarea "}"
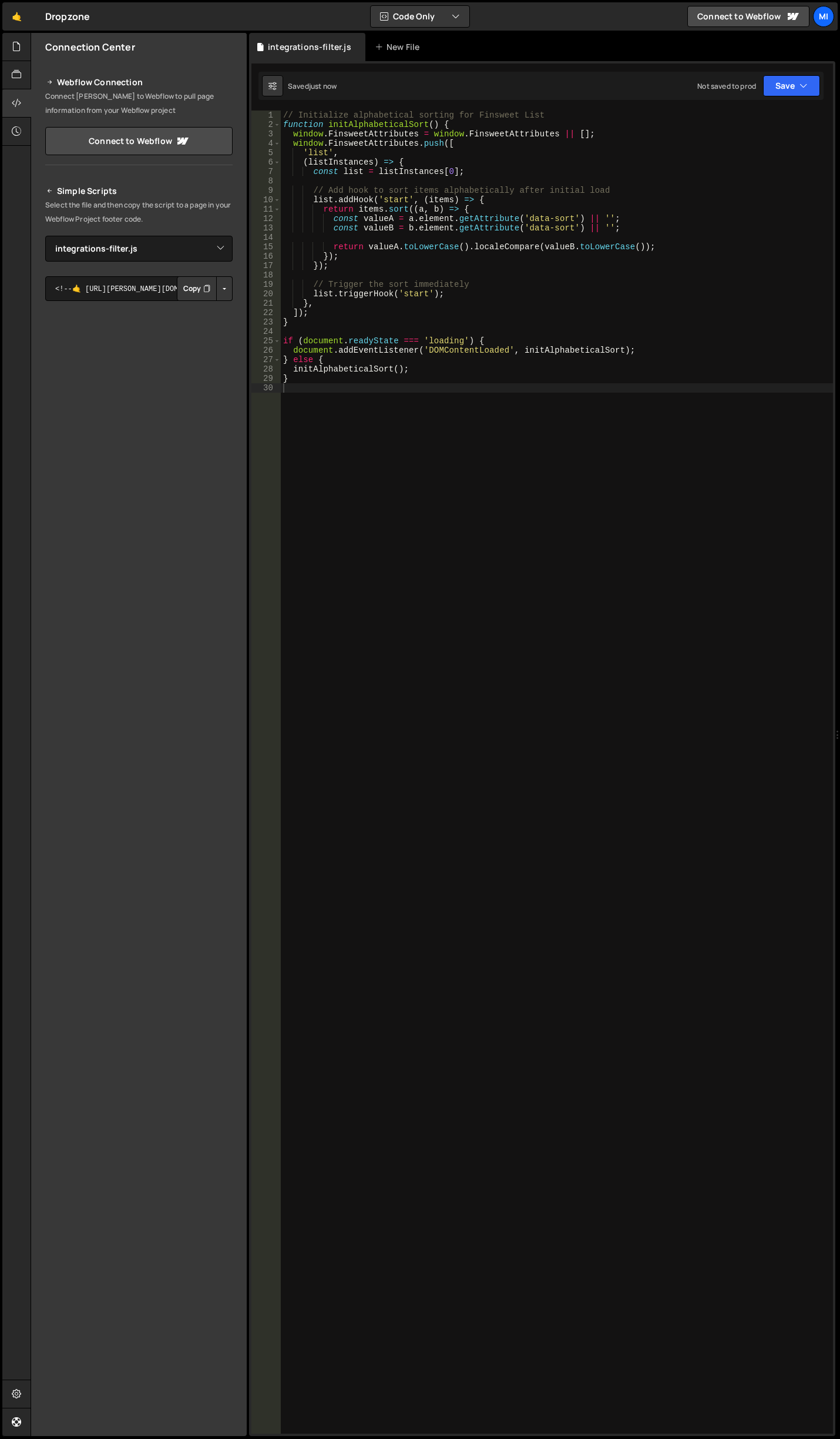
click at [671, 392] on div "// Initialize alphabetical sorting for Finsweet List function initAlphabeticalS…" at bounding box center [557, 781] width 552 height 1342
type textarea "}"
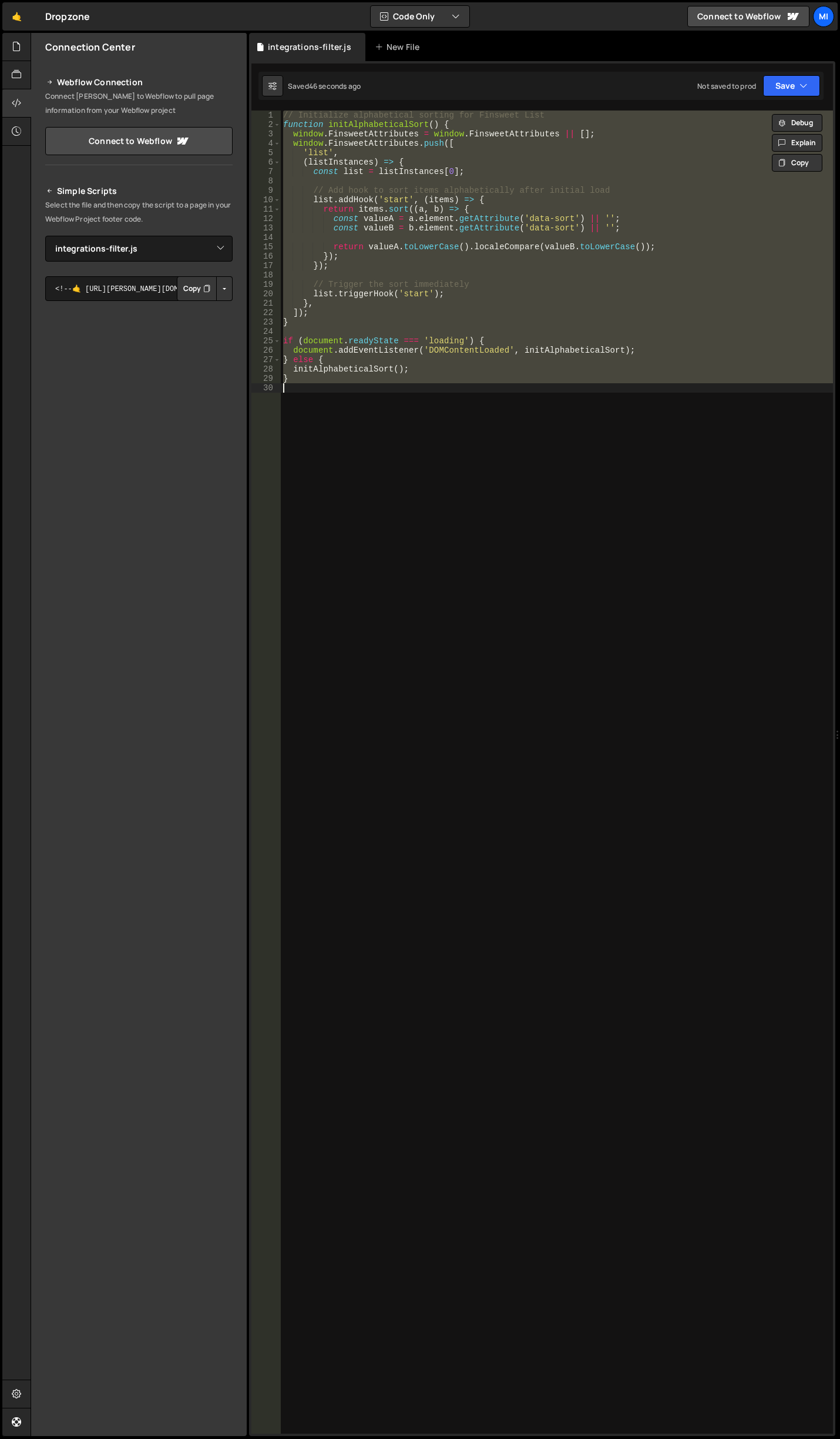
click at [345, 530] on div "// Initialize alphabetical sorting for Finsweet List function initAlphabeticalS…" at bounding box center [557, 772] width 552 height 1323
paste textarea
type textarea "}"
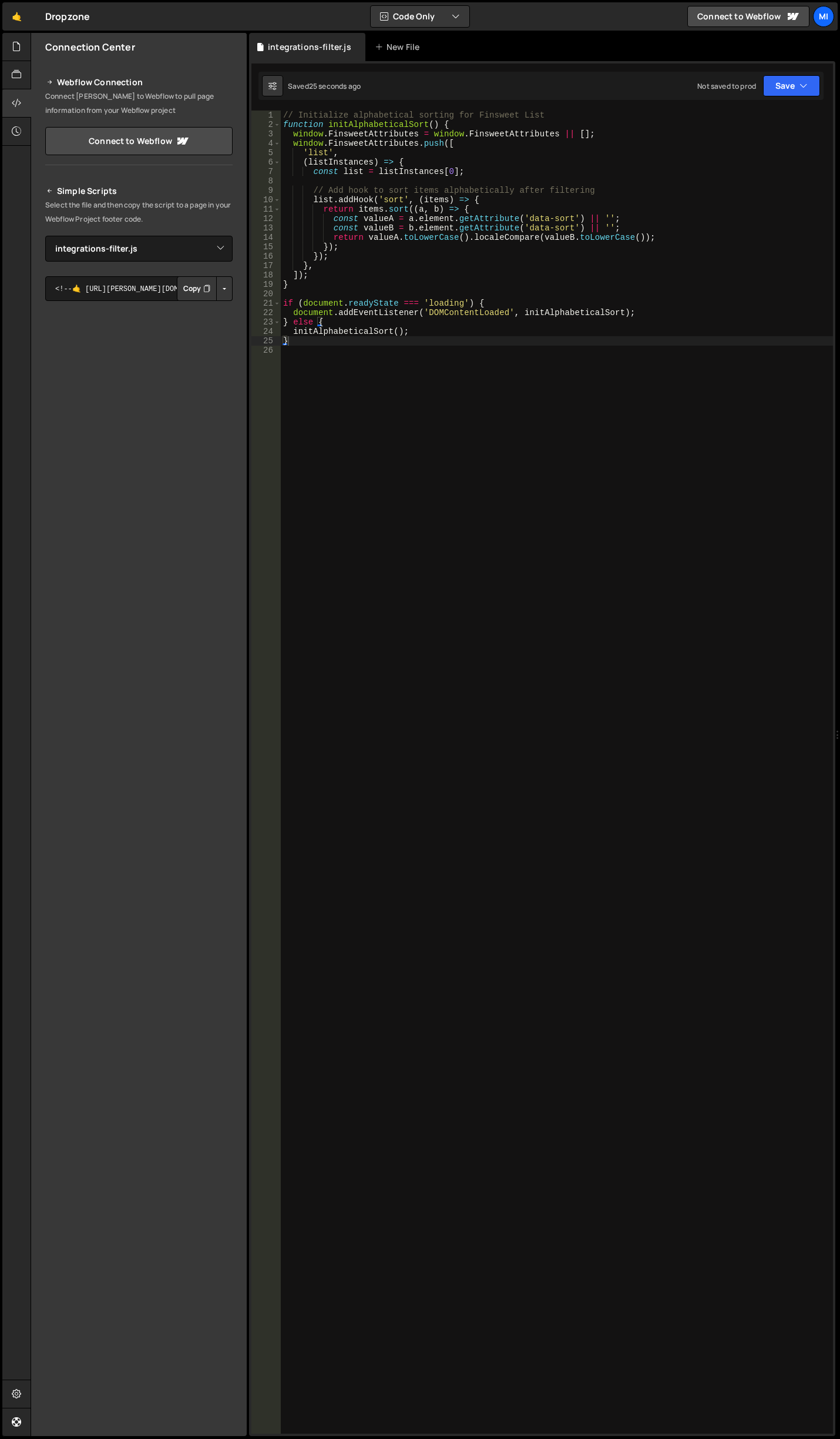
click at [532, 522] on div "// Initialize alphabetical sorting for Finsweet List function initAlphabeticalS…" at bounding box center [557, 781] width 552 height 1342
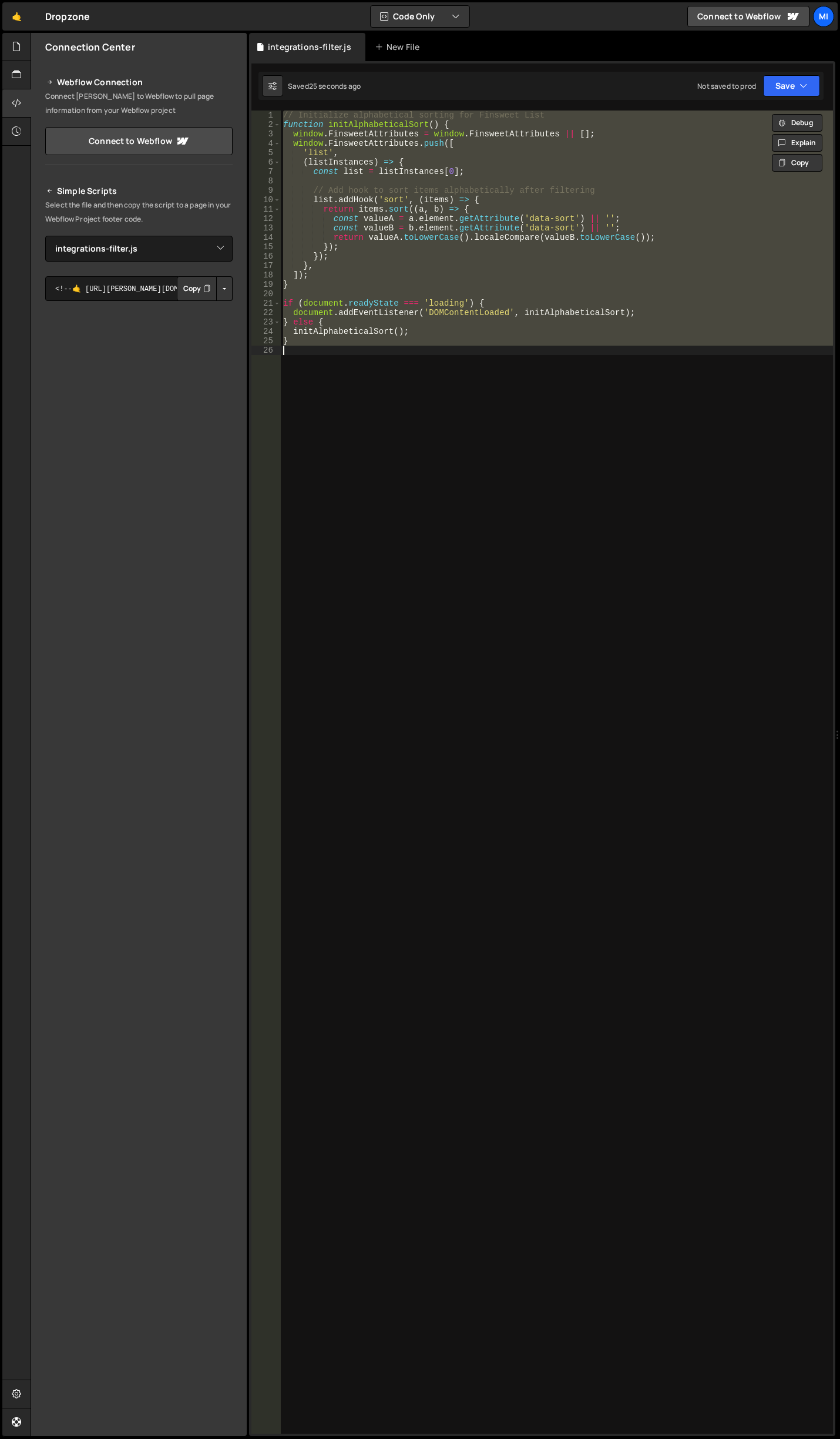
paste textarea
type textarea "}"
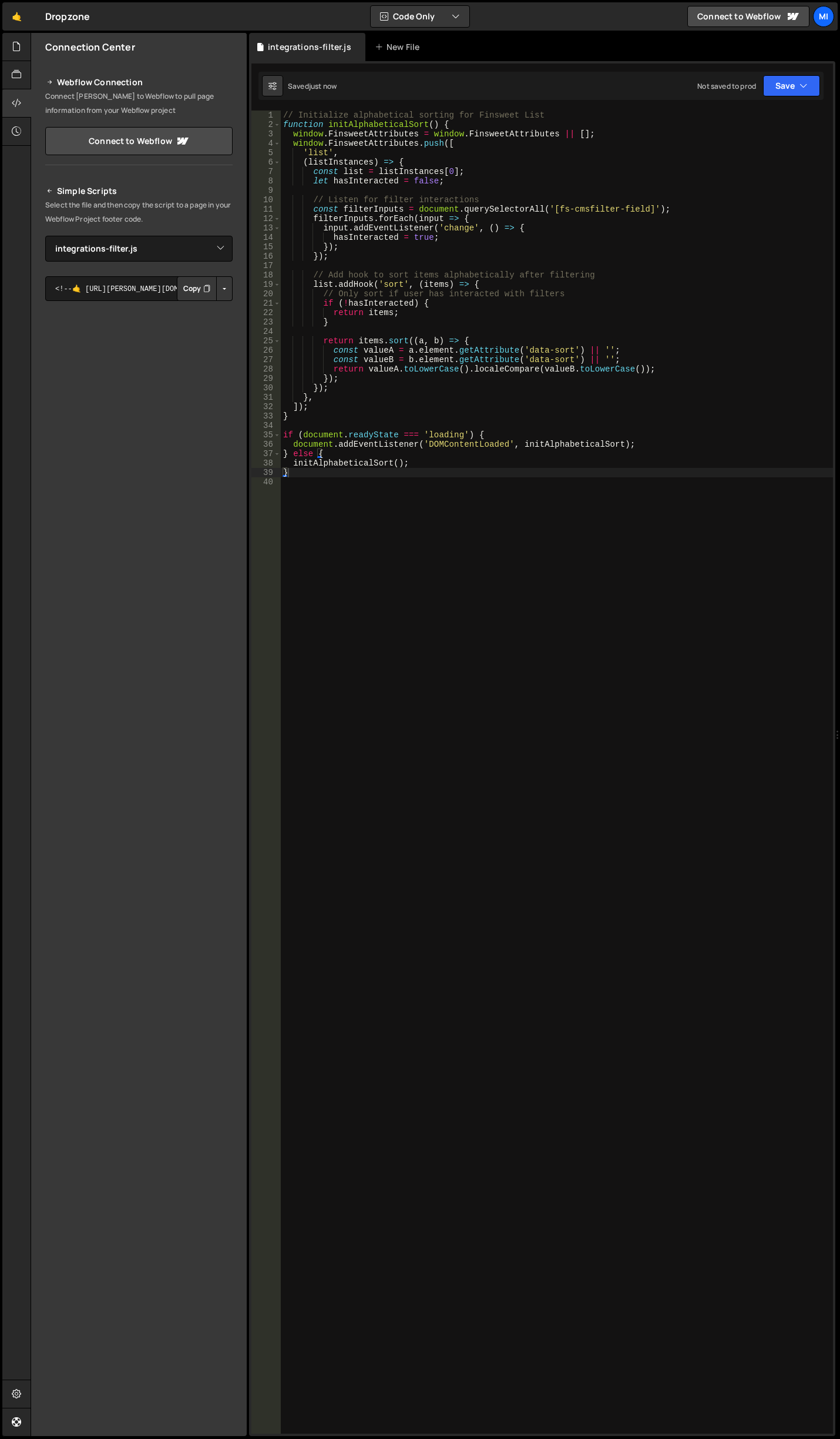
click at [610, 573] on div "// Initialize alphabetical sorting for Finsweet List function initAlphabeticalS…" at bounding box center [557, 781] width 552 height 1342
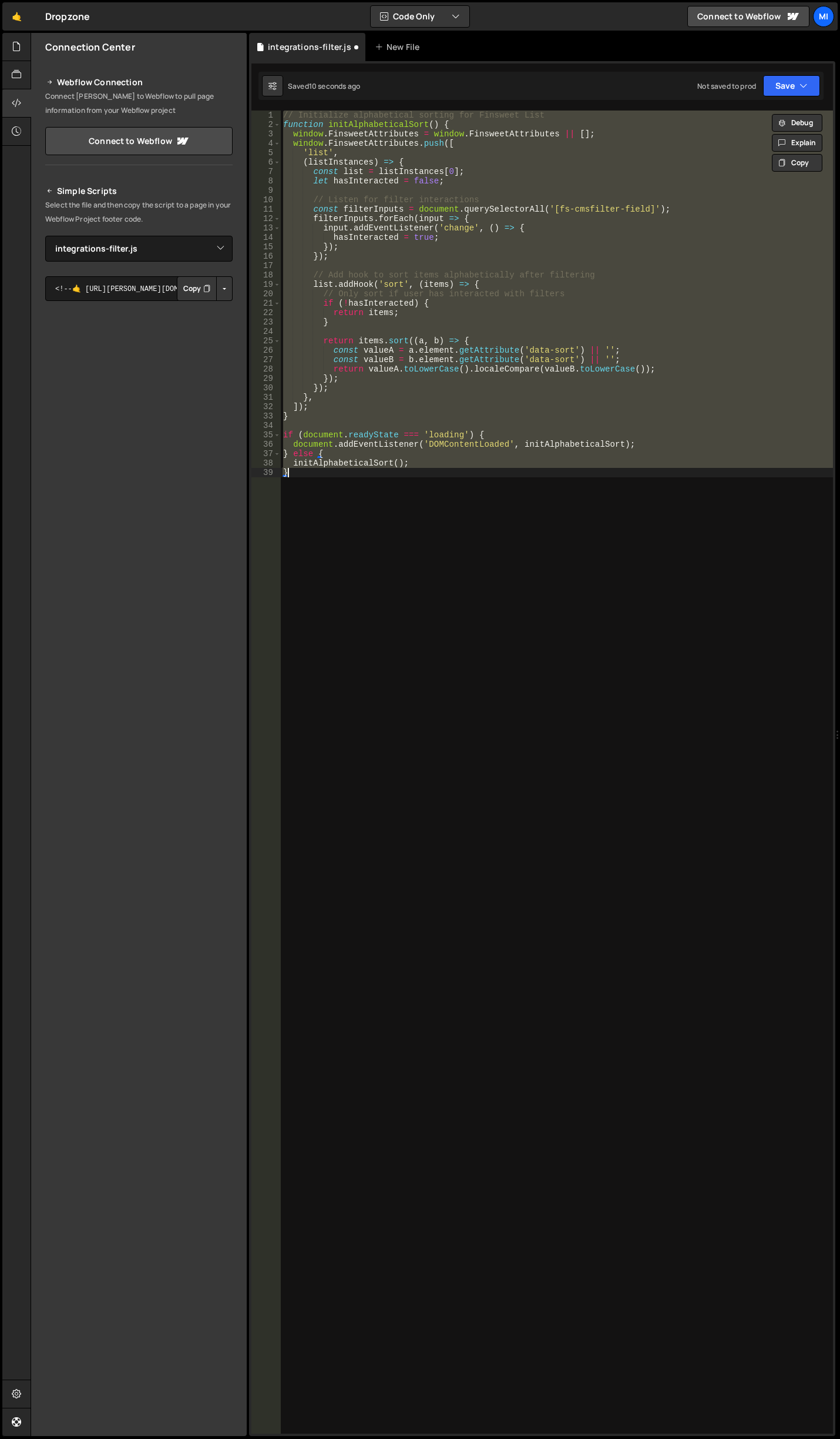
type textarea "}"
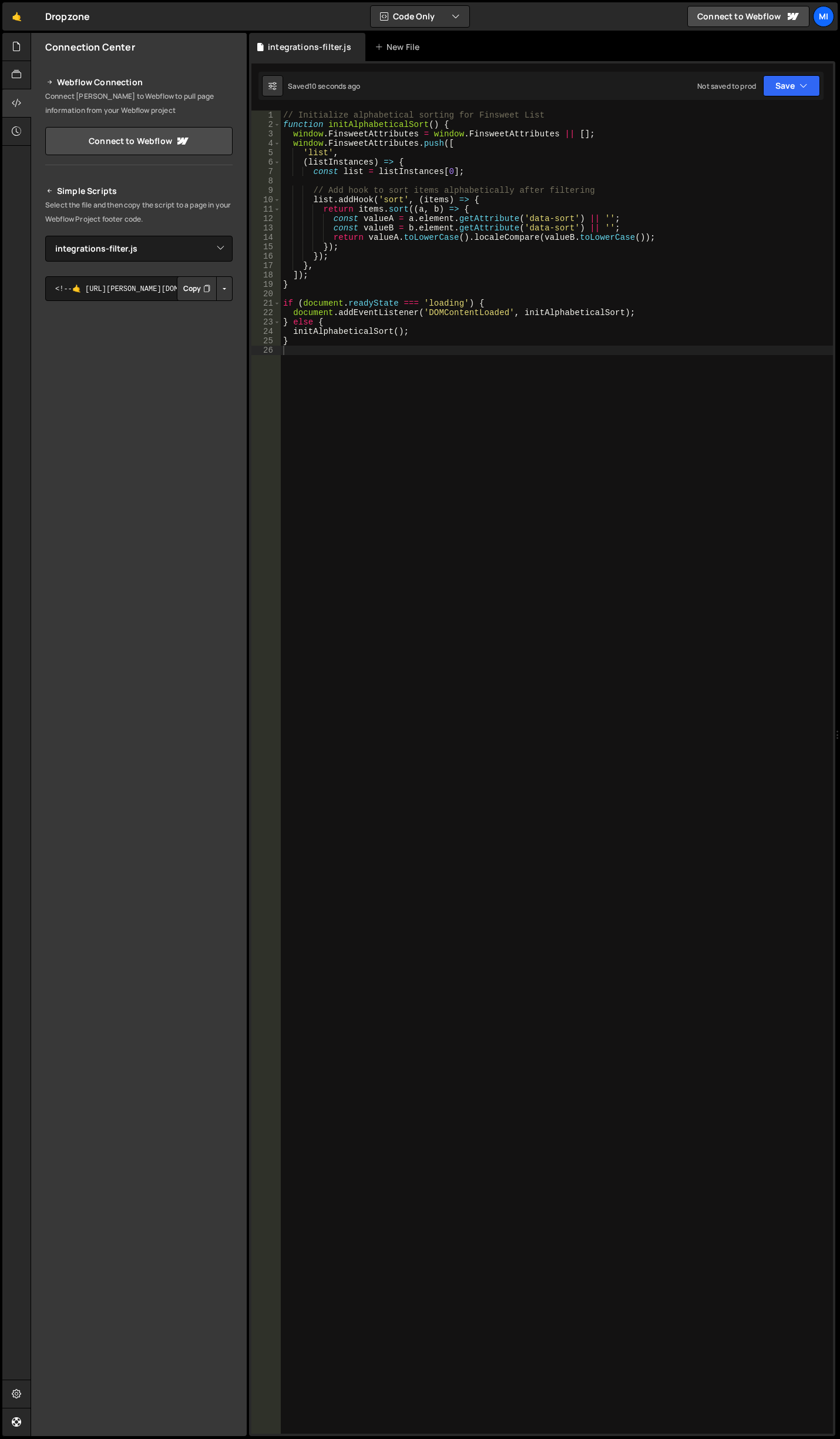
click at [592, 405] on div "// Initialize alphabetical sorting for Finsweet List function initAlphabeticalS…" at bounding box center [557, 781] width 552 height 1342
type textarea "}"
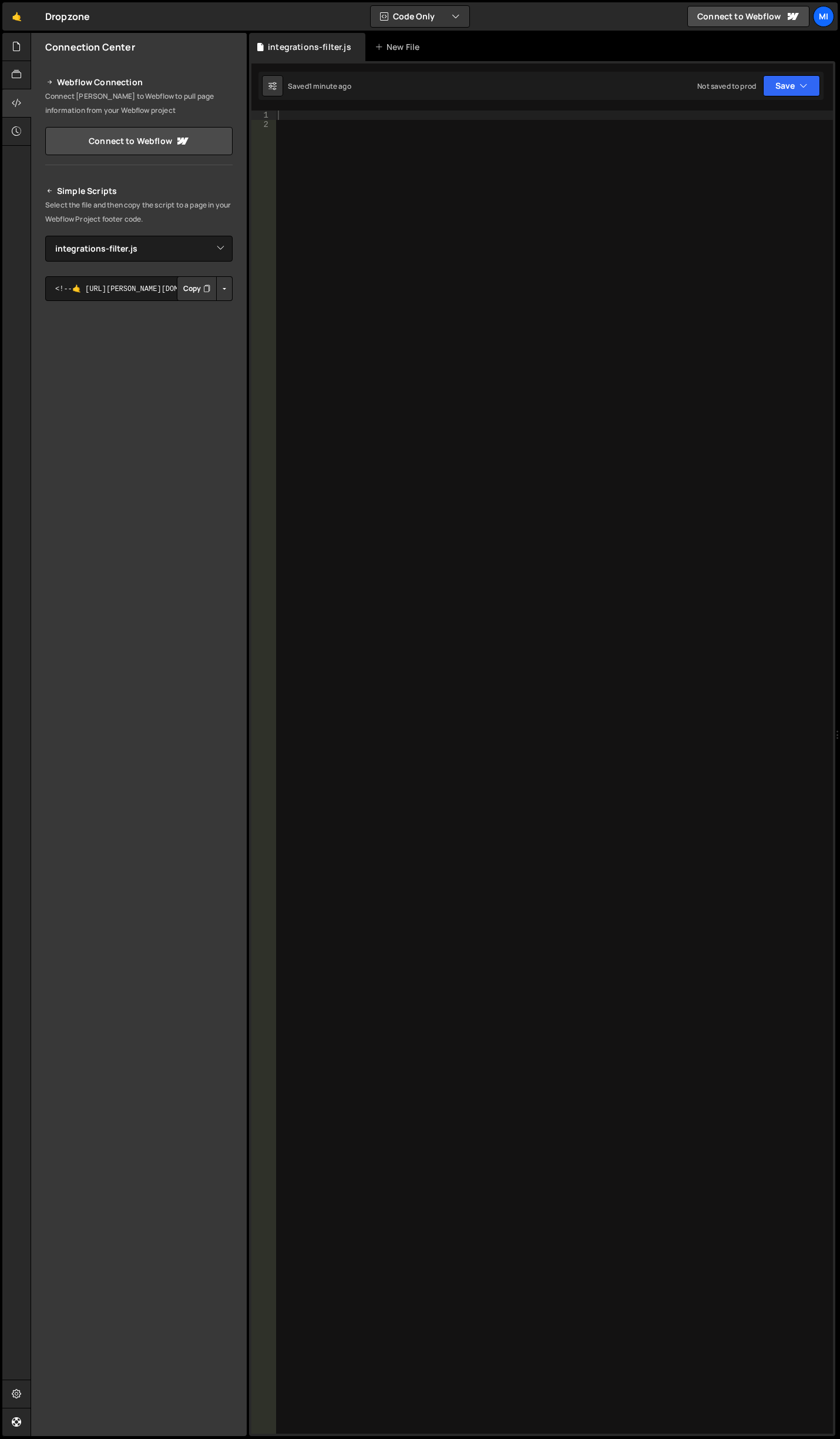
click at [571, 409] on div at bounding box center [554, 781] width 558 height 1342
type textarea "}"
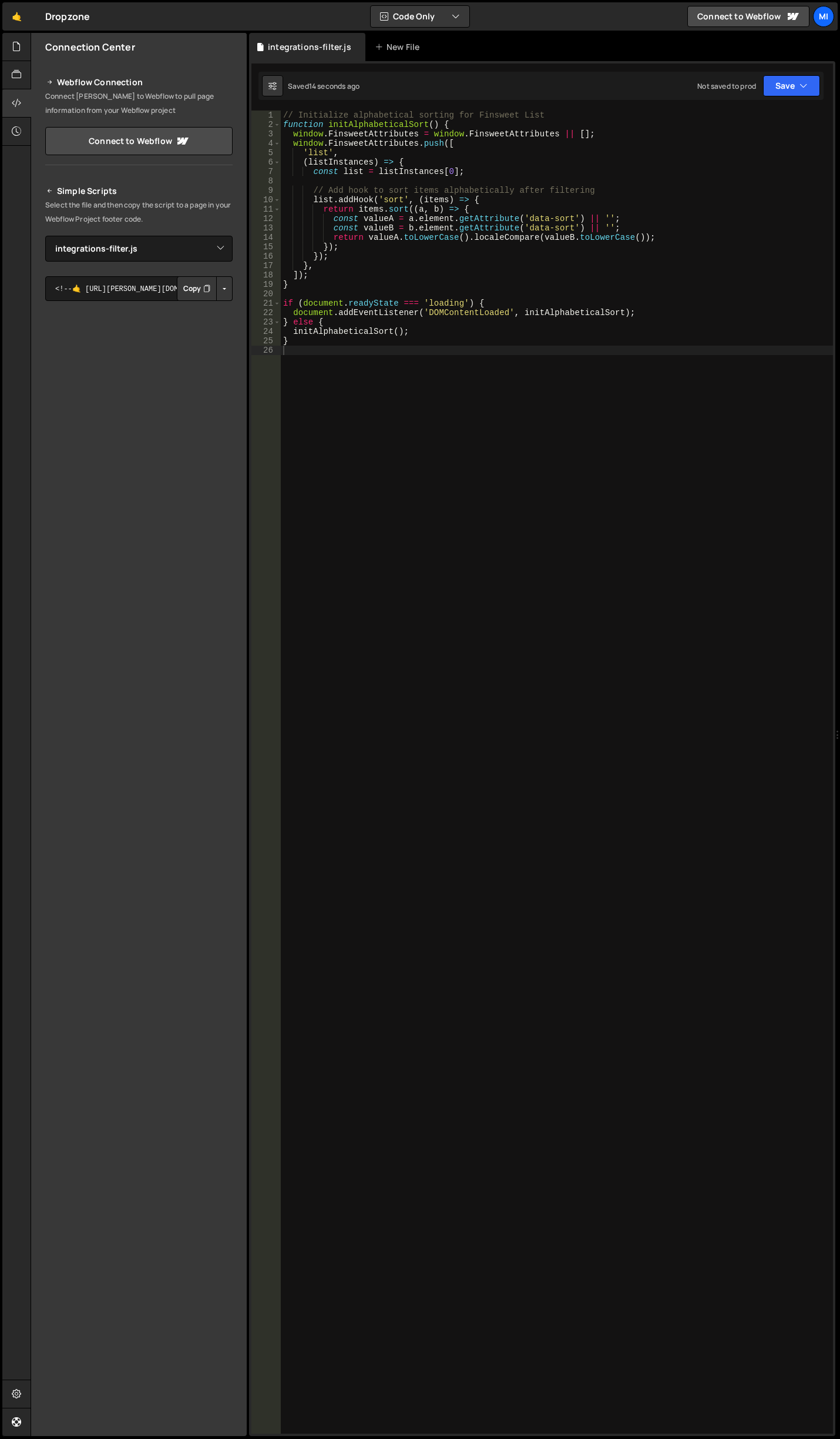
click at [540, 565] on div "// Initialize alphabetical sorting for Finsweet List function initAlphabeticalS…" at bounding box center [557, 781] width 552 height 1342
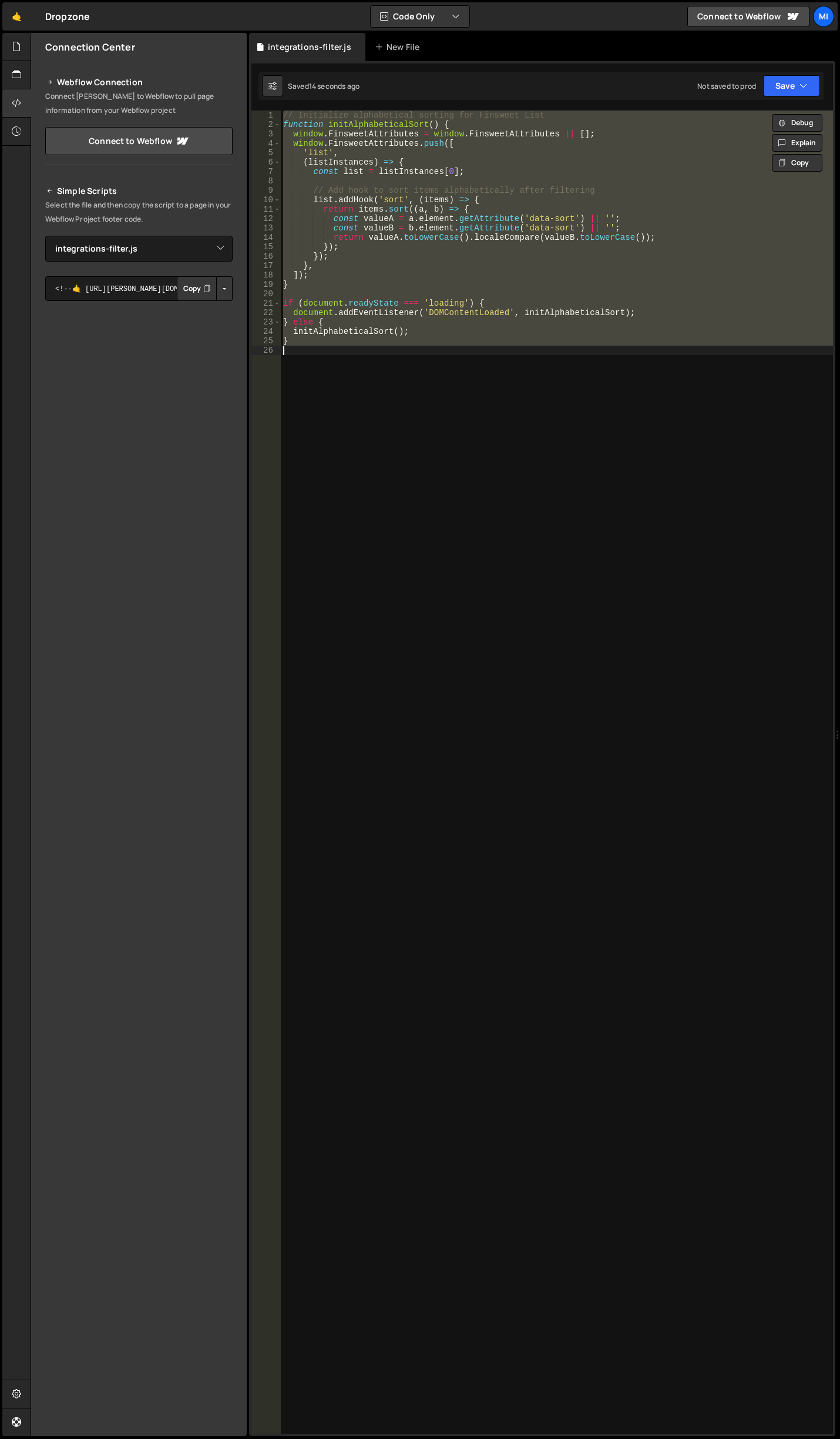
paste textarea
type textarea "}"
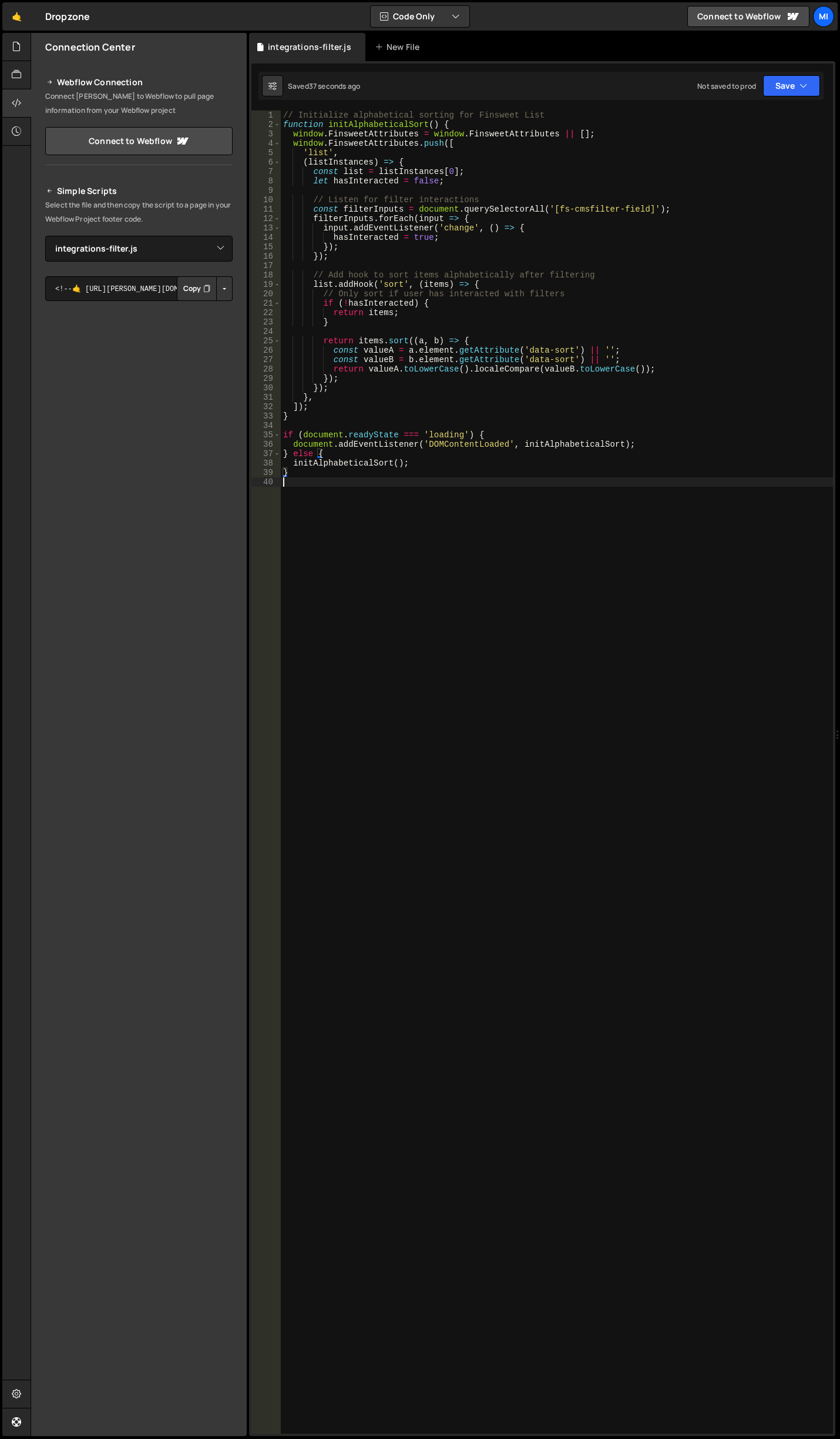
click at [584, 726] on div "// Initialize alphabetical sorting for Finsweet List function initAlphabeticalS…" at bounding box center [557, 781] width 552 height 1342
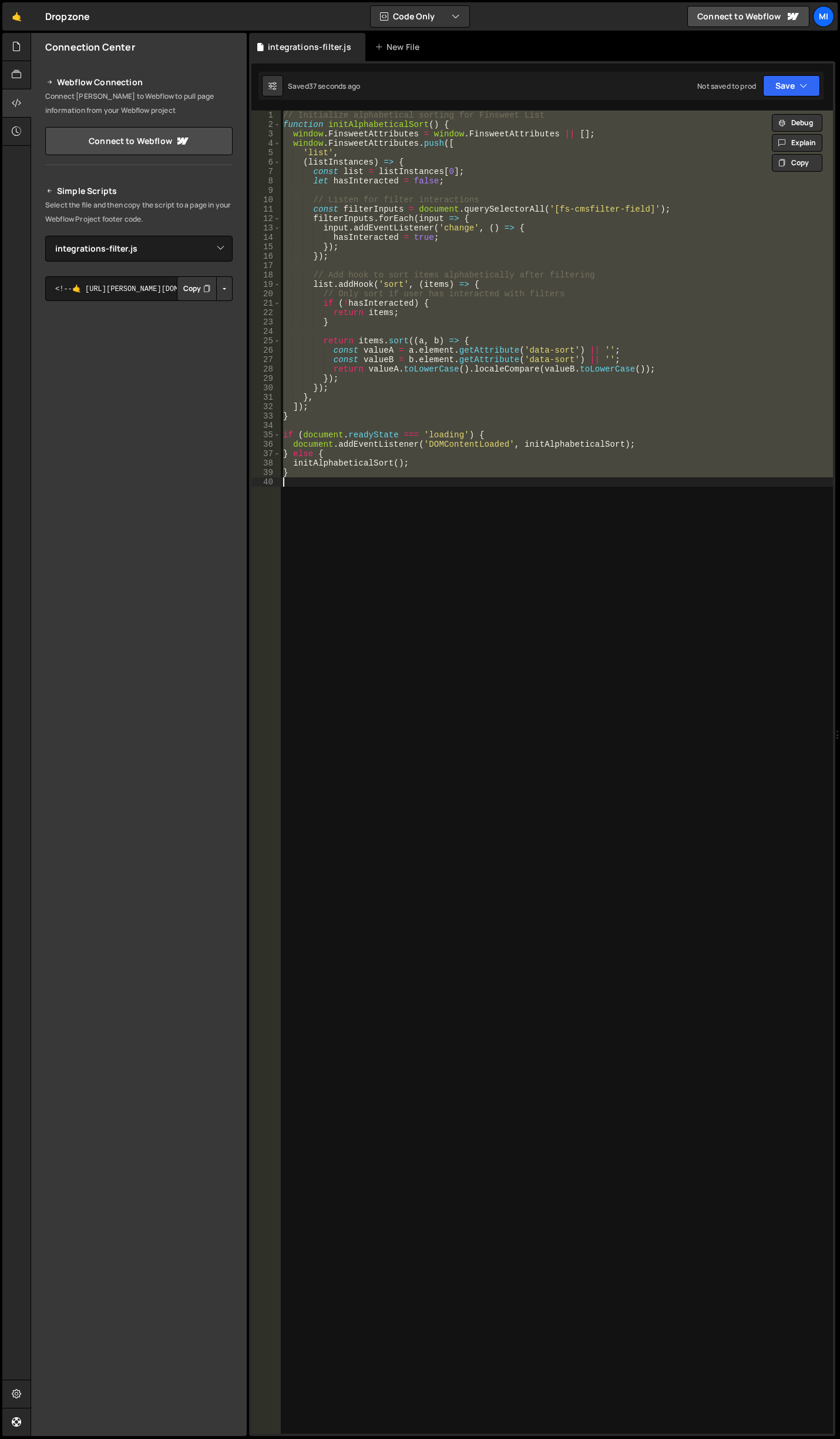
paste textarea "console.log('📝 Script loaded and ready');"
type textarea "console.log('📝 Script loaded and ready');"
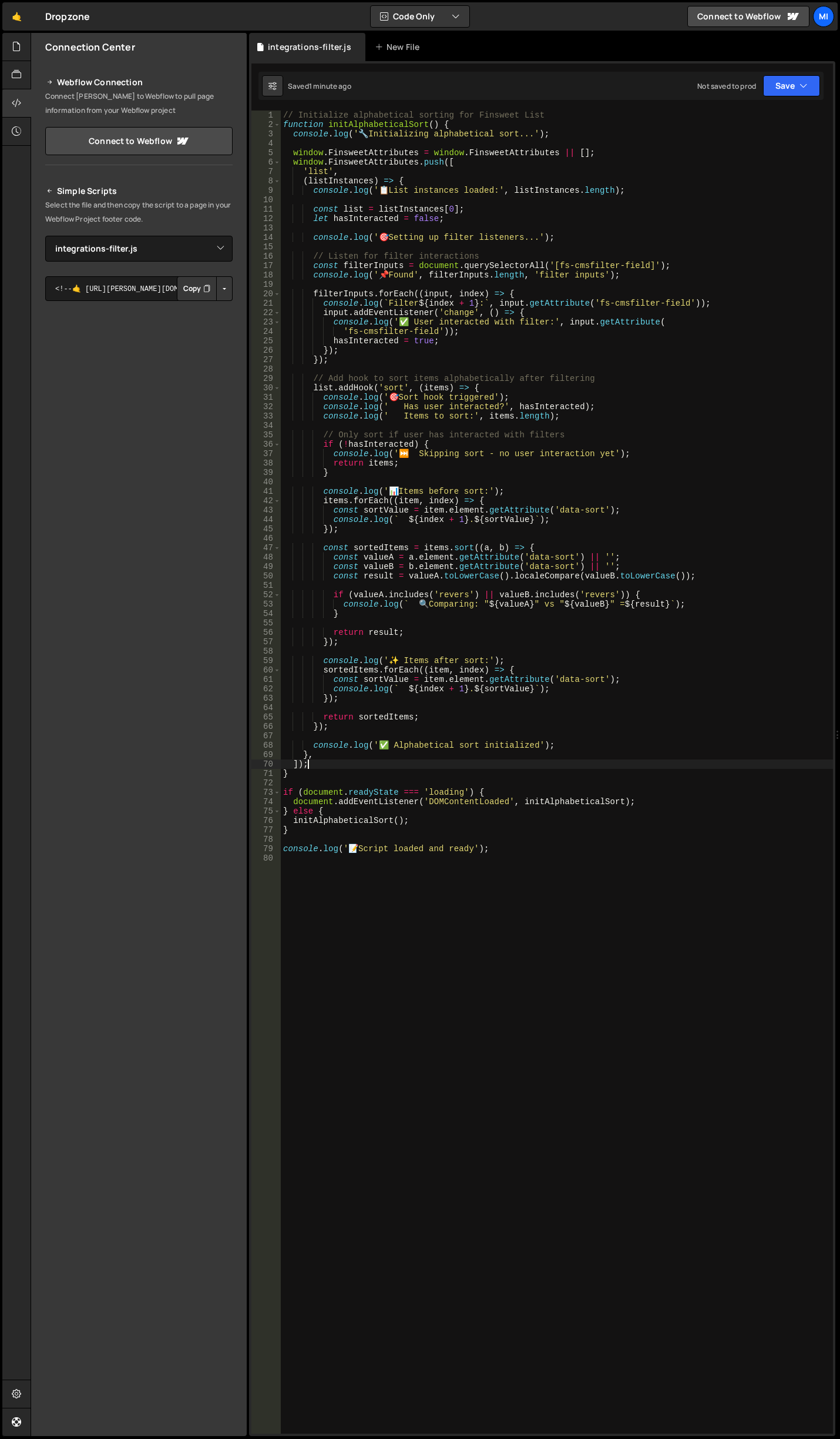
click at [385, 767] on div "// Initialize alphabetical sorting for Finsweet List function initAlphabeticalS…" at bounding box center [557, 781] width 552 height 1342
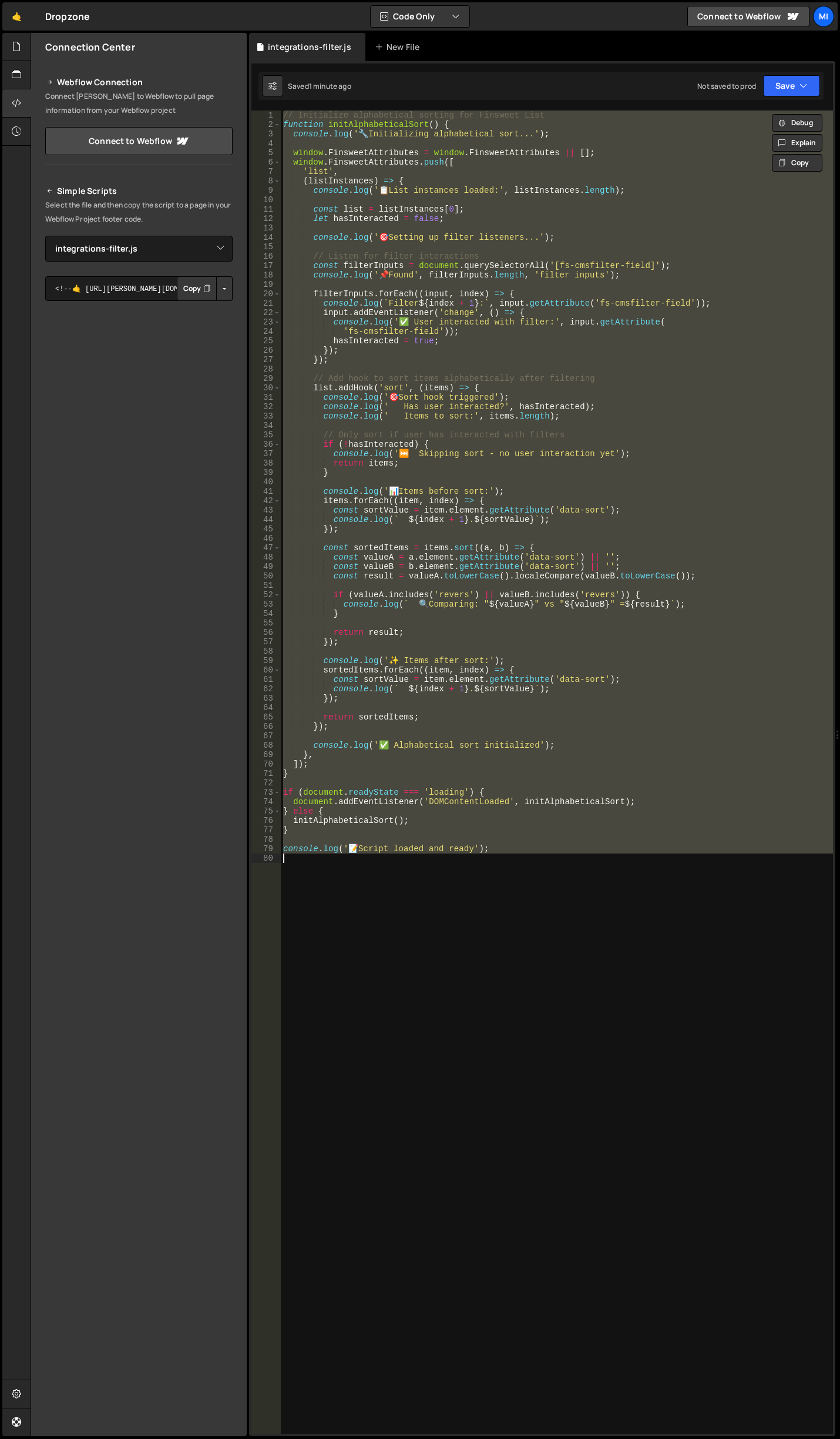
paste textarea
type textarea "console.log('📝 Script loaded and ready');"
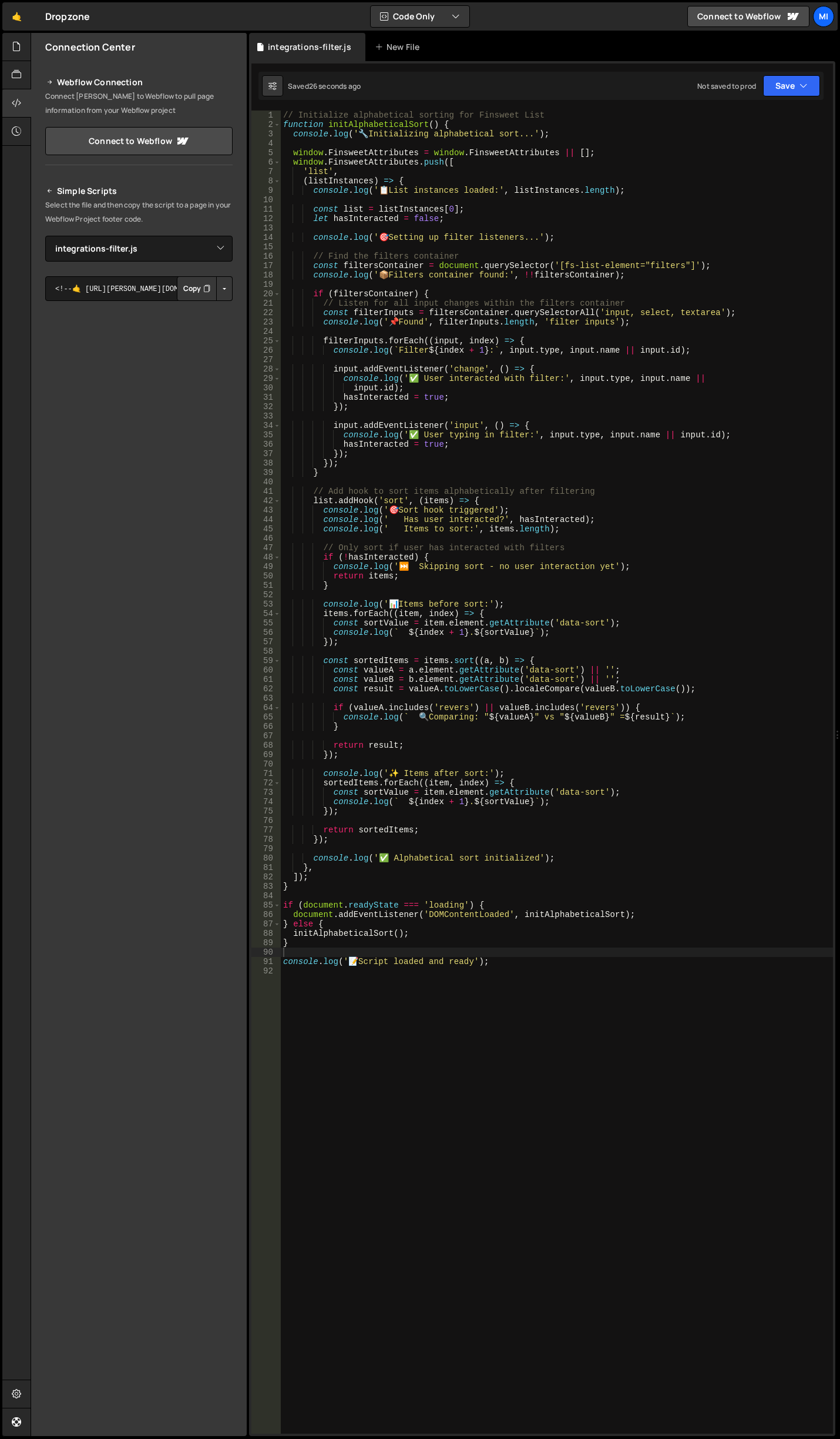
click at [592, 752] on div "// Initialize alphabetical sorting for Finsweet List function initAlphabeticalS…" at bounding box center [557, 781] width 552 height 1342
paste textarea "}"
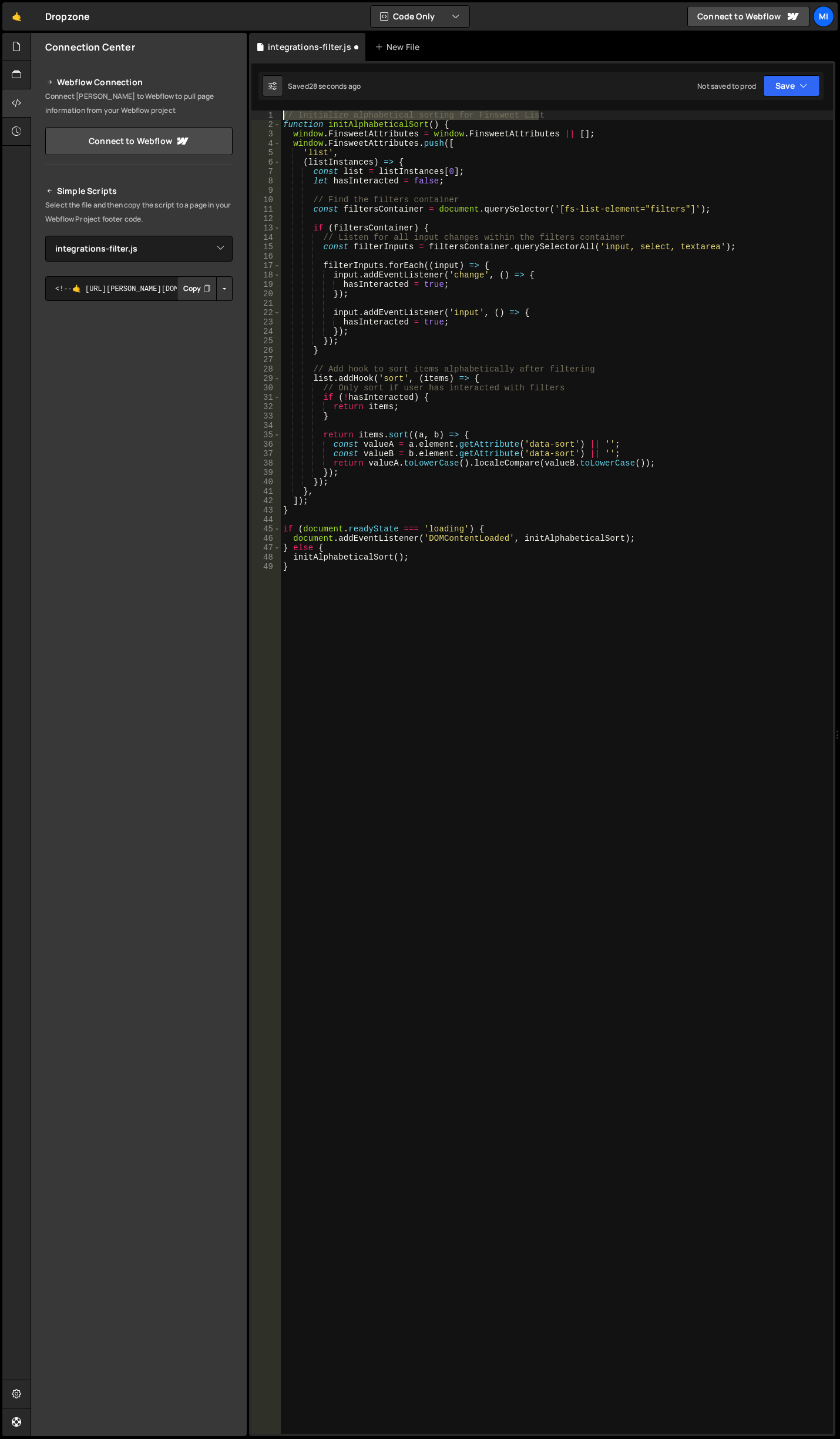
drag, startPoint x: 550, startPoint y: 114, endPoint x: 219, endPoint y: 78, distance: 333.0
click at [219, 78] on div "Files New File Javascript files 0 conference.js 0 0 customer-love.js 0 0 custom…" at bounding box center [436, 734] width 810 height 1403
type textarea "// Initialize alphabetical sorting for Finsweet List"
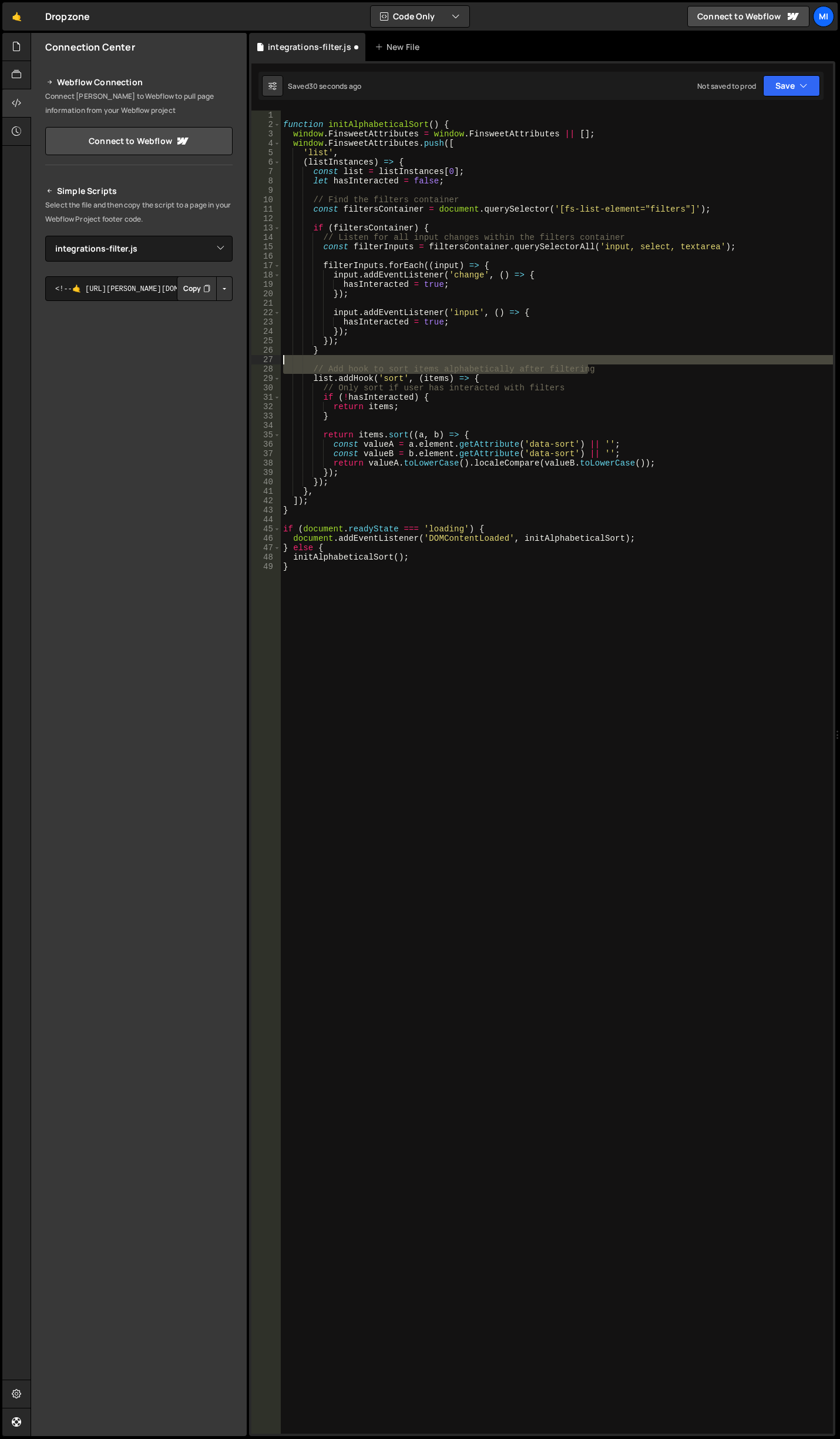
drag, startPoint x: 606, startPoint y: 369, endPoint x: 234, endPoint y: 362, distance: 372.1
click at [234, 362] on div "Files New File Javascript files 0 conference.js 0 0 customer-love.js 0 0 custom…" at bounding box center [436, 734] width 810 height 1403
type textarea "// Add hook to sort items alphabetically after filtering"
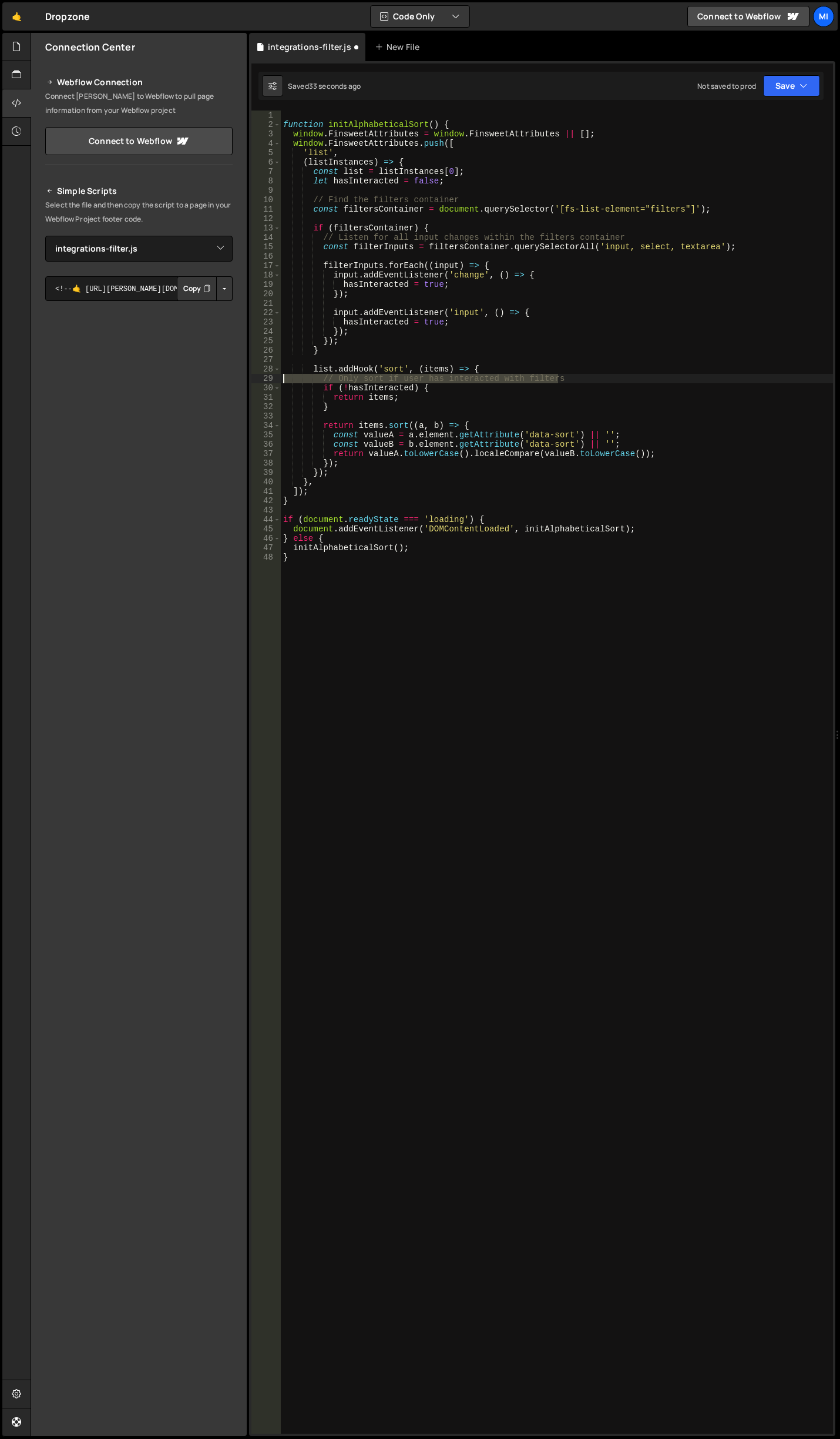
drag, startPoint x: 571, startPoint y: 379, endPoint x: 270, endPoint y: 377, distance: 301.0
click at [270, 377] on div "1 2 3 4 5 6 7 8 9 10 11 12 13 14 15 16 17 18 19 20 21 22 23 24 25 26 27 28 29 3…" at bounding box center [542, 772] width 582 height 1323
type textarea "// Only sort if user has interacted with filters"
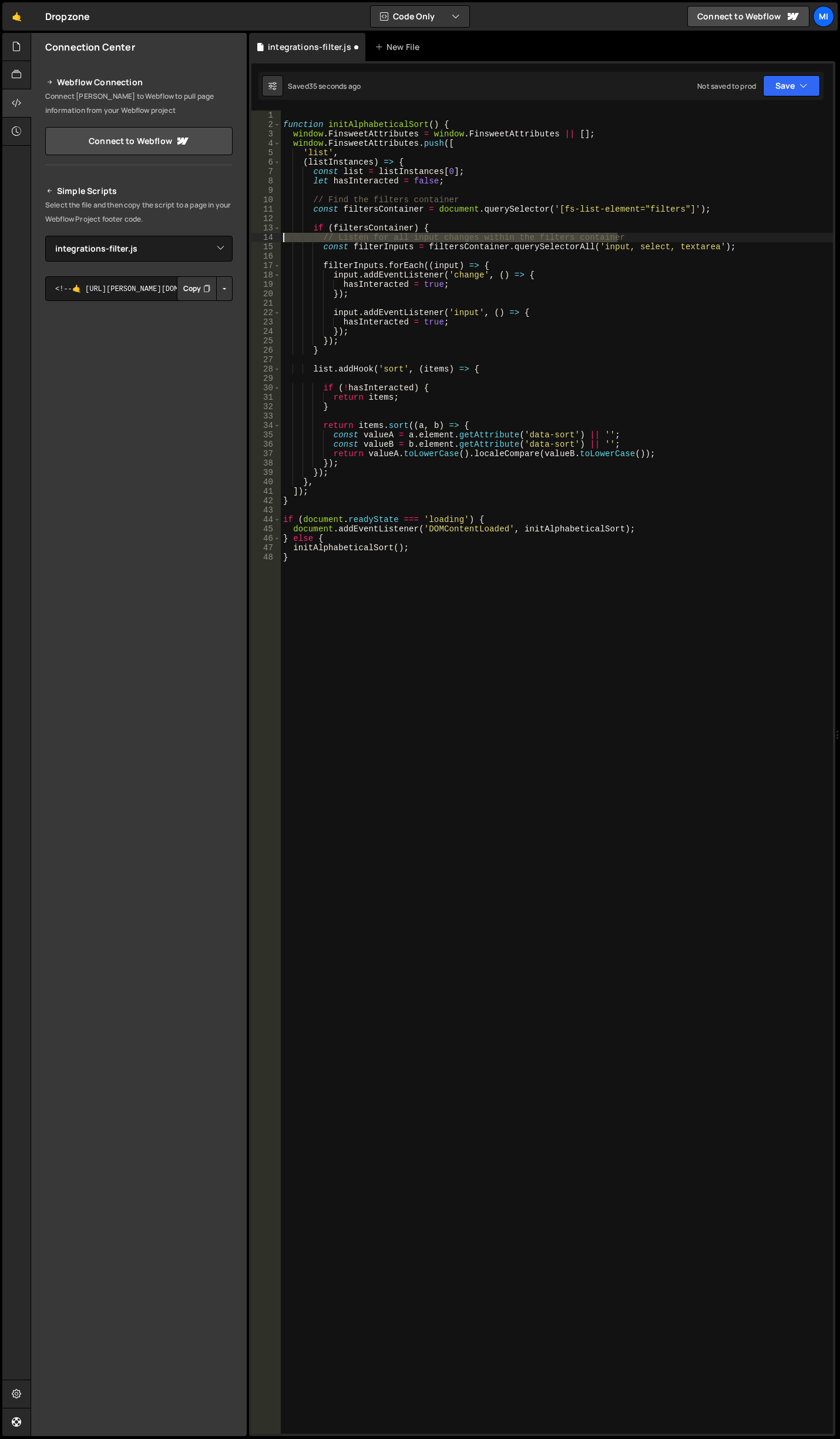
drag, startPoint x: 634, startPoint y: 238, endPoint x: 270, endPoint y: 239, distance: 364.0
click at [270, 239] on div "1 2 3 4 5 6 7 8 9 10 11 12 13 14 15 16 17 18 19 20 21 22 23 24 25 26 27 28 29 3…" at bounding box center [542, 772] width 582 height 1323
type textarea "// Listen for all input changes within the filters container"
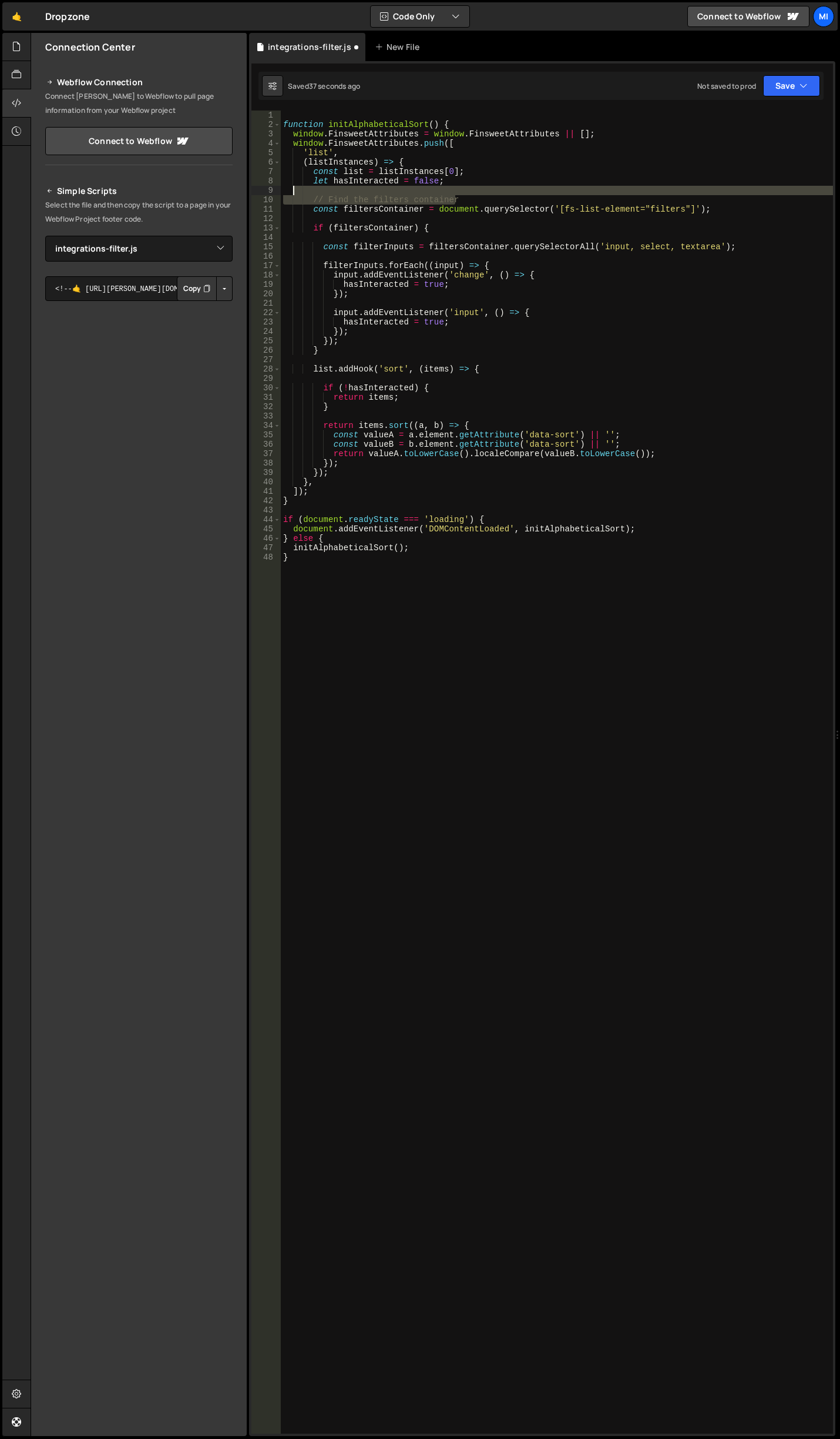
drag, startPoint x: 473, startPoint y: 199, endPoint x: 293, endPoint y: 194, distance: 180.1
click at [293, 194] on div "function initAlphabeticalSort ( ) { window . FinsweetAttributes = window . Fins…" at bounding box center [557, 781] width 552 height 1342
type textarea "// Find the filters container"
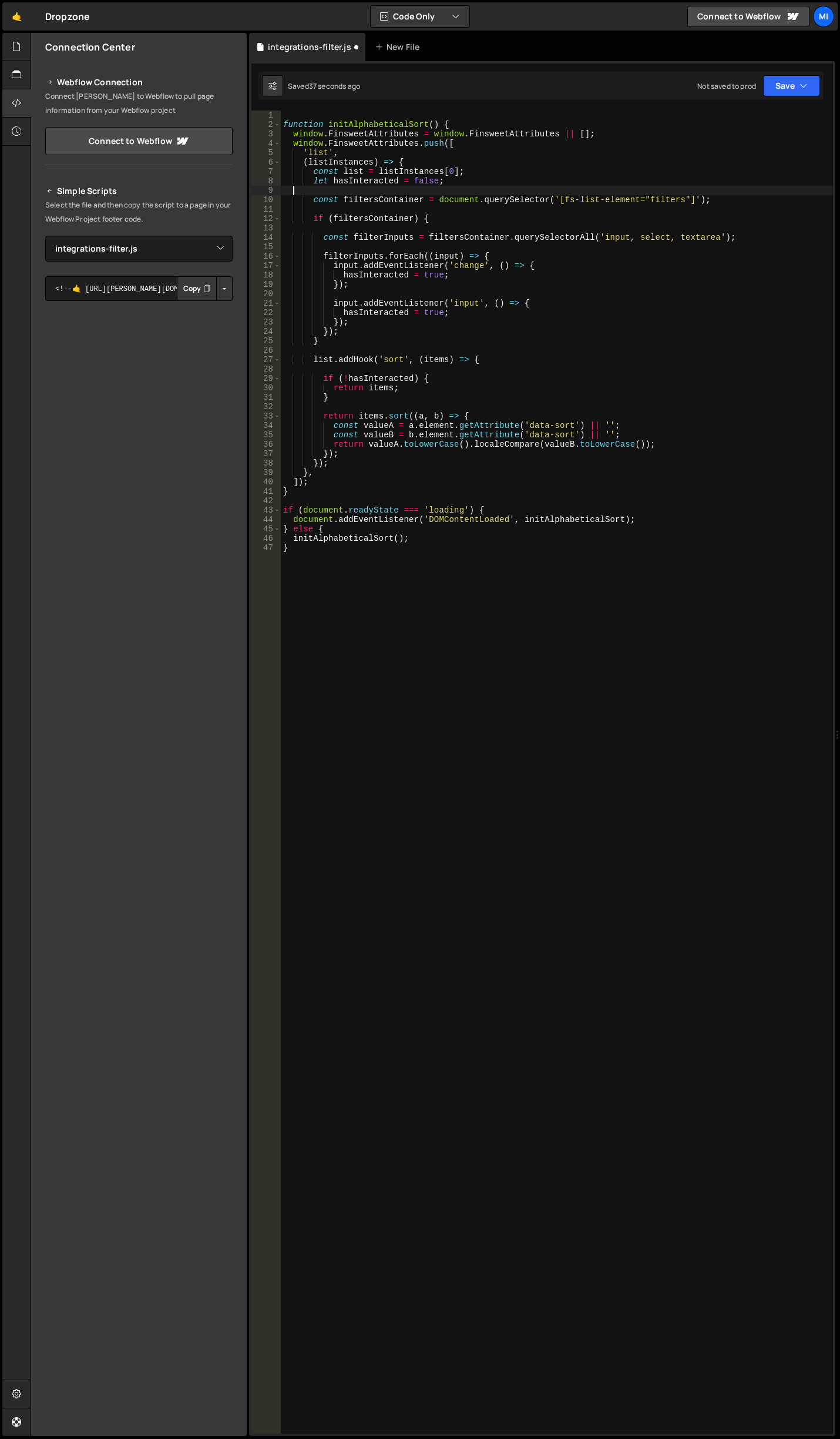
type textarea "const filtersContainer = document.querySelector('[fs-list-element="filters"]');"
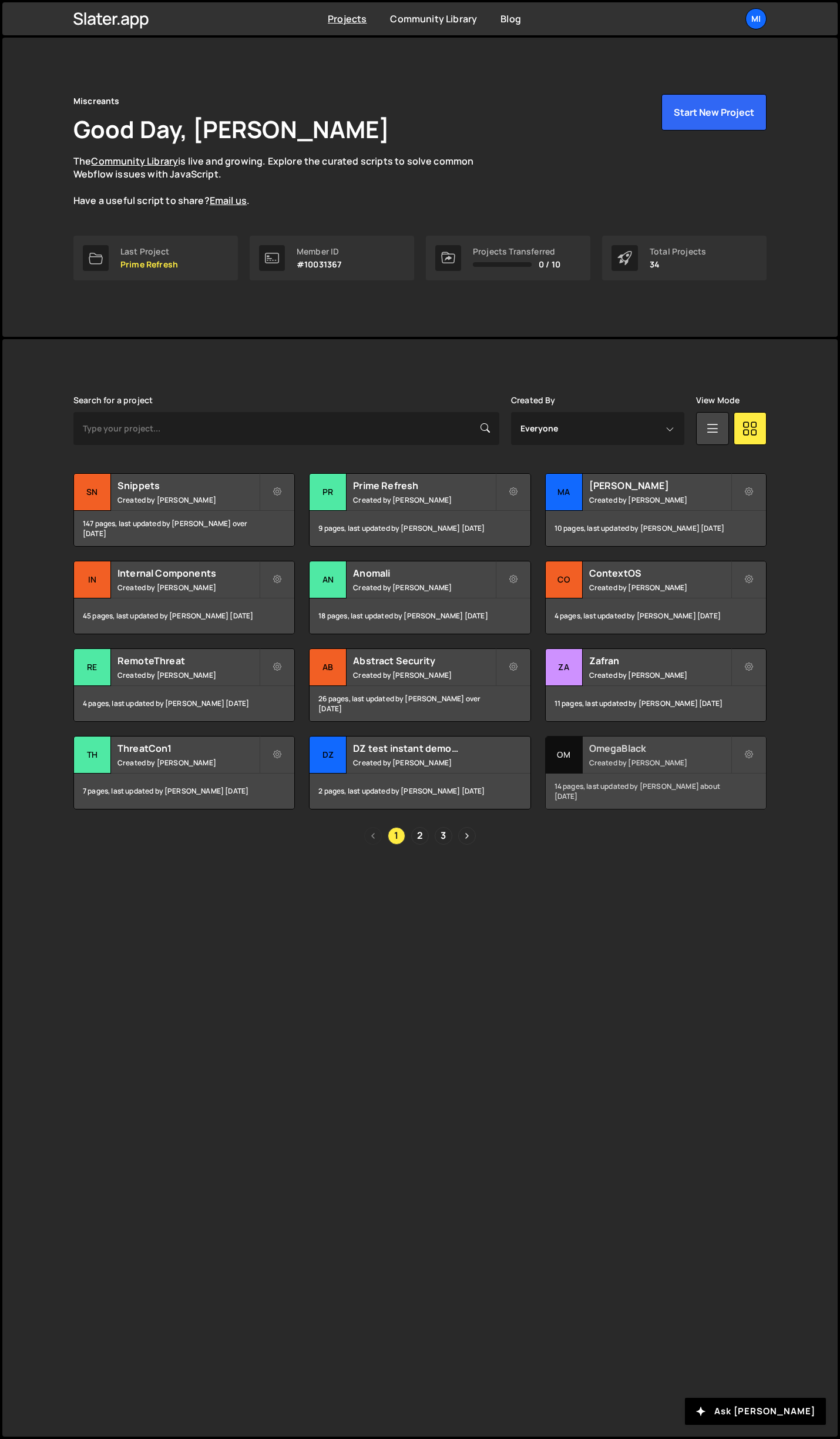
click at [651, 755] on div "OmegaBlack Created by Jarek Kowalczyk" at bounding box center [656, 754] width 220 height 36
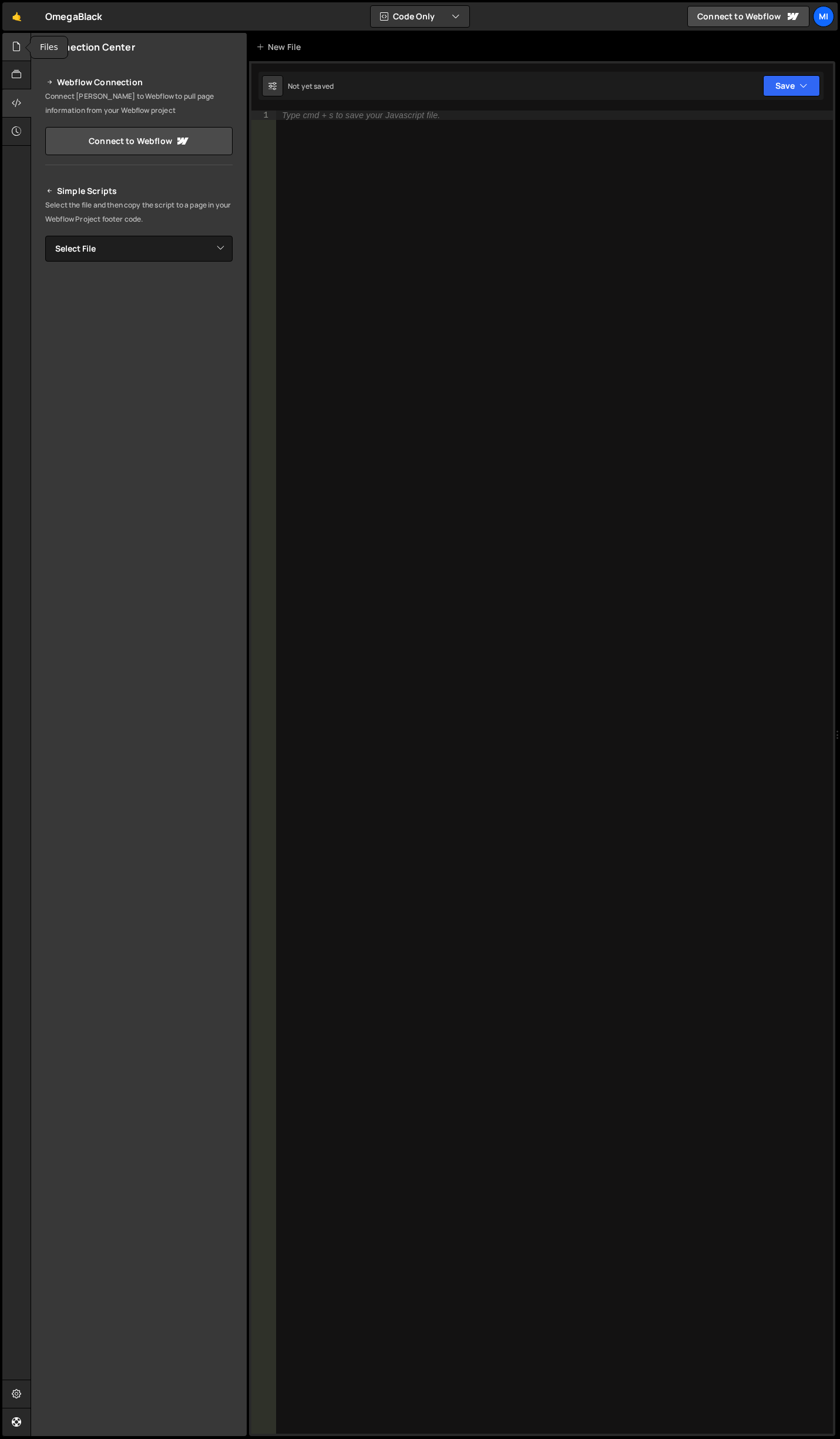
click at [15, 41] on icon at bounding box center [16, 46] width 9 height 13
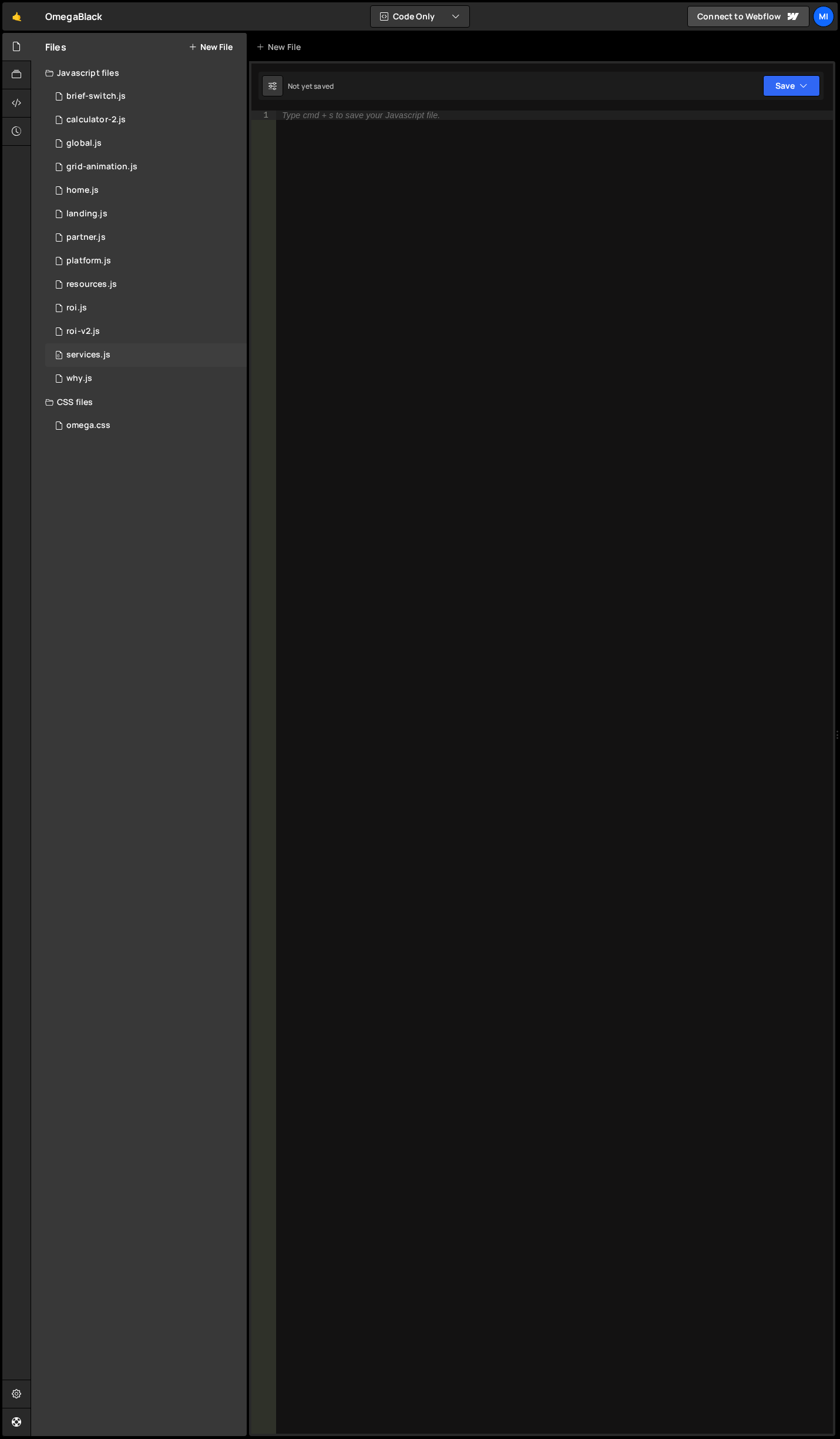
click at [116, 350] on div "0 services.js 0" at bounding box center [145, 355] width 202 height 23
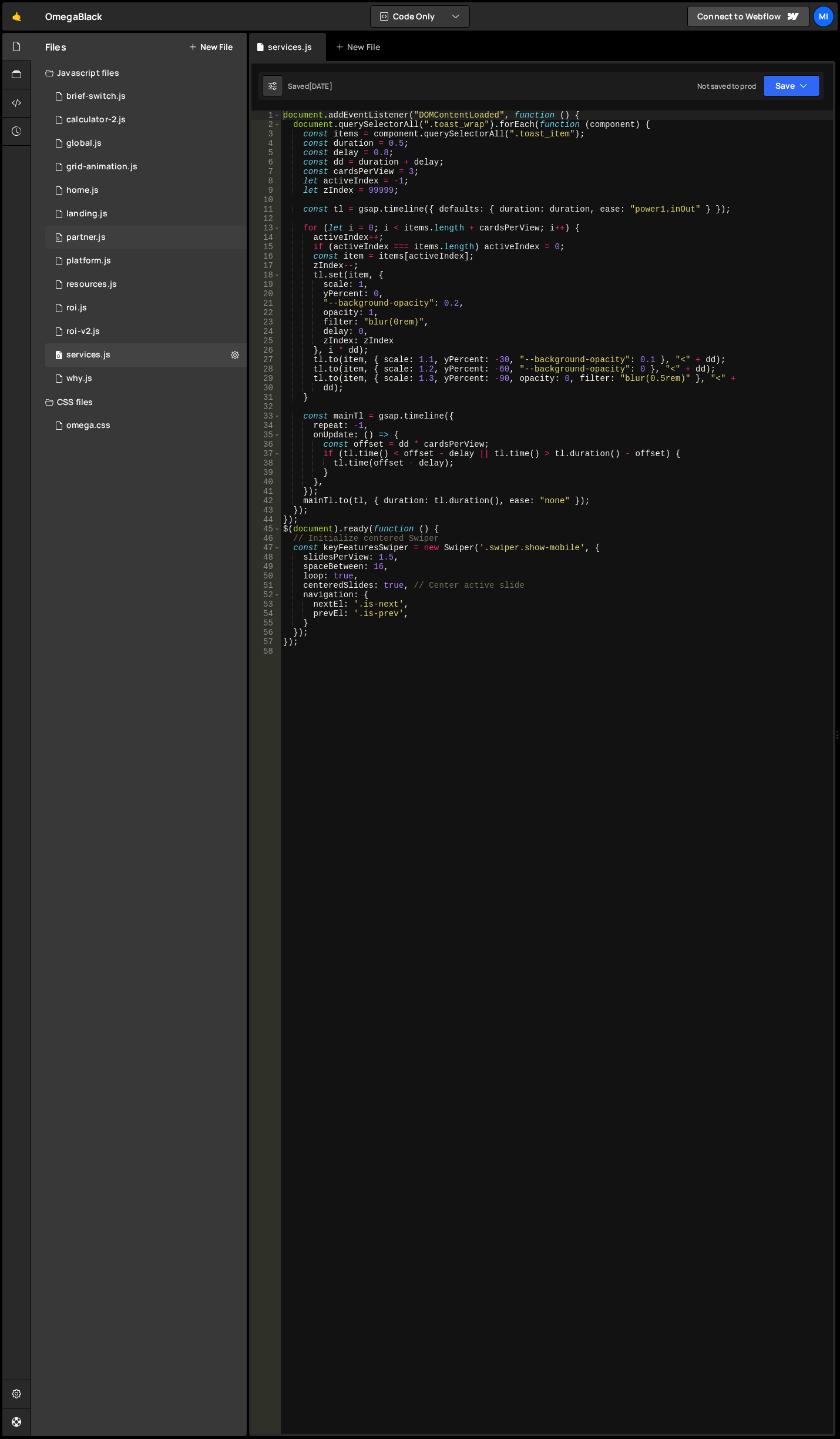
click at [121, 232] on div "0 partner.js 0" at bounding box center [145, 237] width 202 height 23
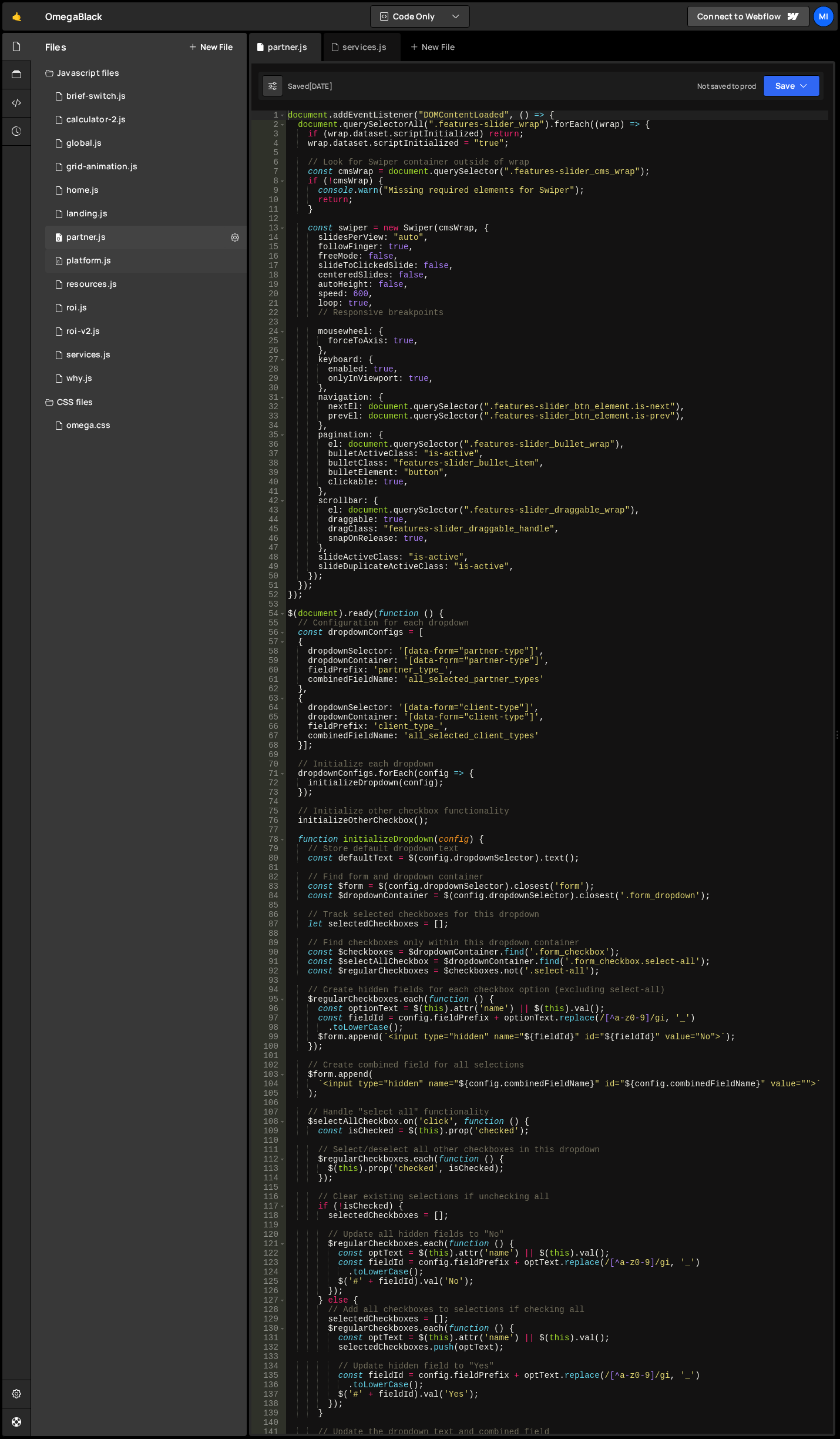
click at [121, 251] on div "0 platform.js 0" at bounding box center [145, 261] width 202 height 23
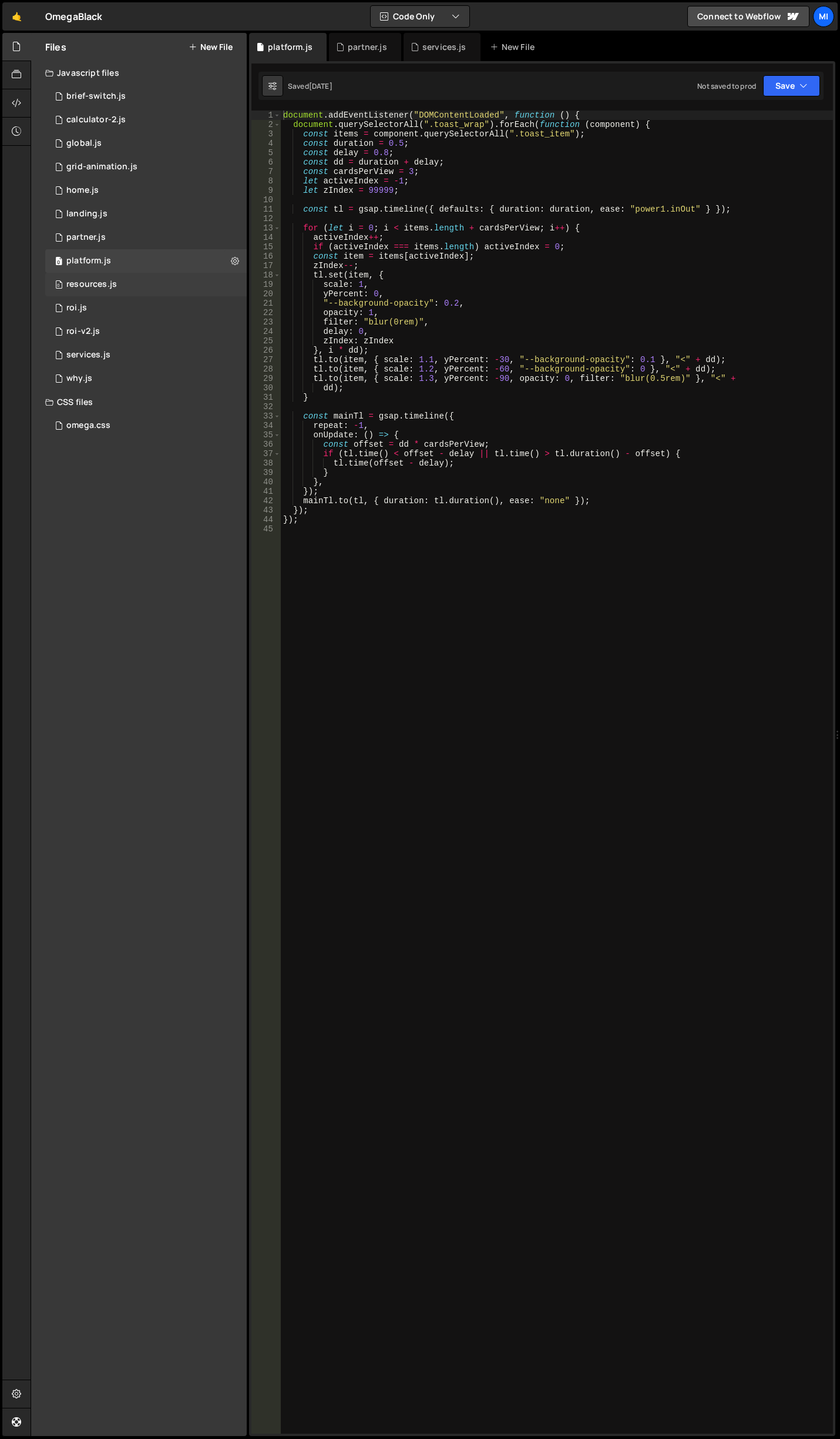
click at [126, 278] on div "0 resources.js 0" at bounding box center [145, 284] width 202 height 23
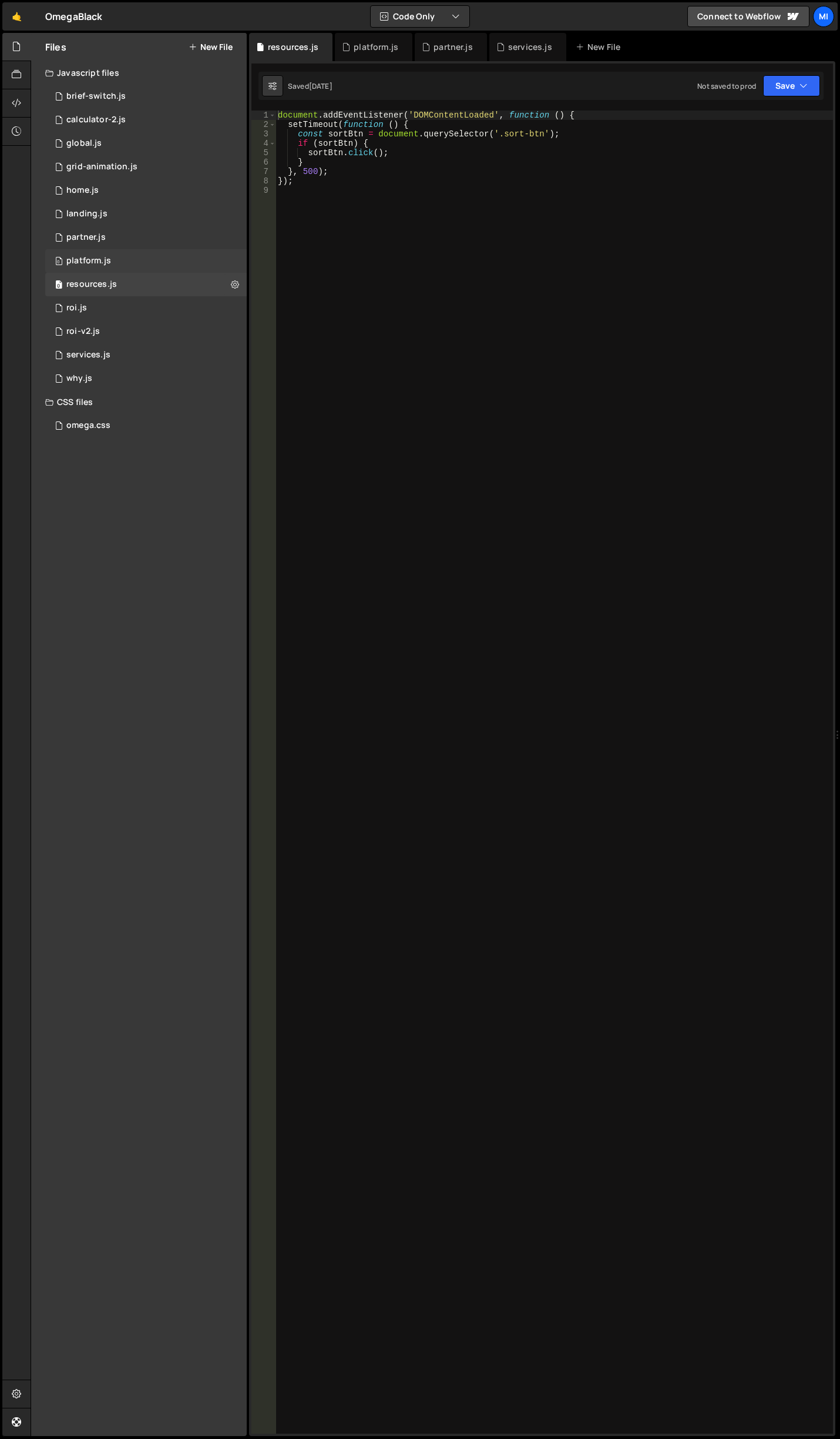
click at [129, 257] on div "0 platform.js 0" at bounding box center [145, 261] width 202 height 23
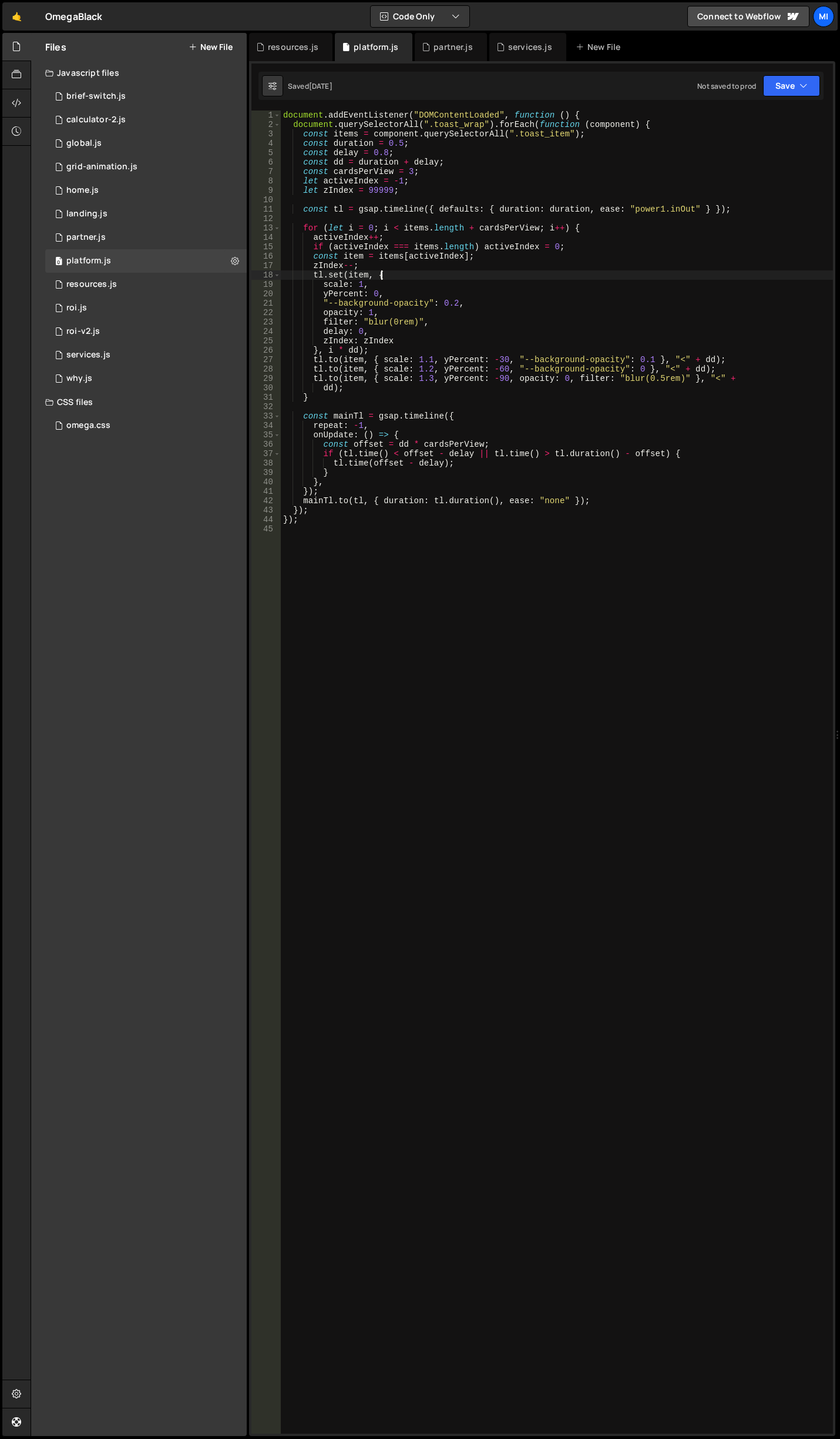
click at [487, 277] on div "document . addEventListener ( "DOMContentLoaded" , function ( ) { document . qu…" at bounding box center [557, 781] width 552 height 1342
type textarea "});"
